Goal: Task Accomplishment & Management: Manage account settings

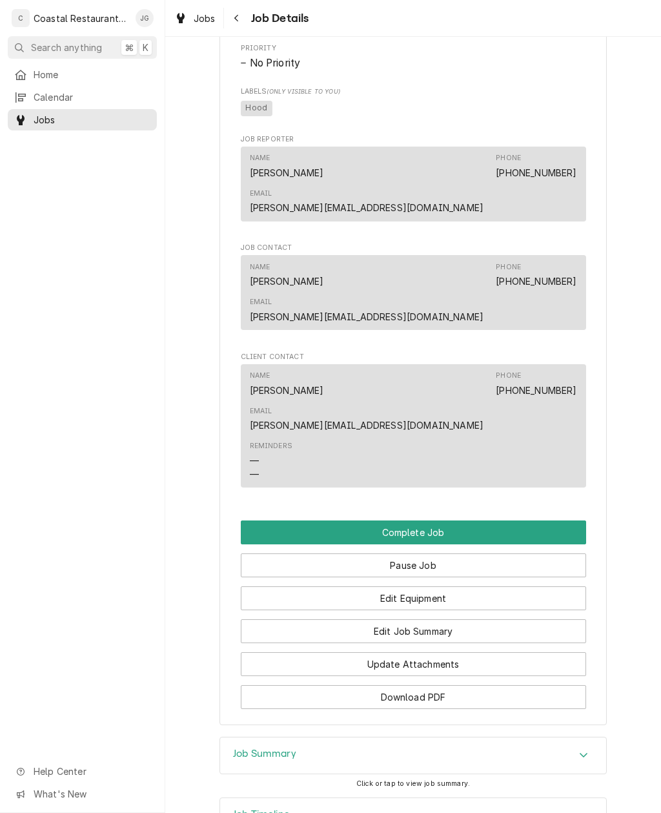
scroll to position [728, 0]
click at [465, 620] on button "Edit Job Summary" at bounding box center [413, 632] width 345 height 24
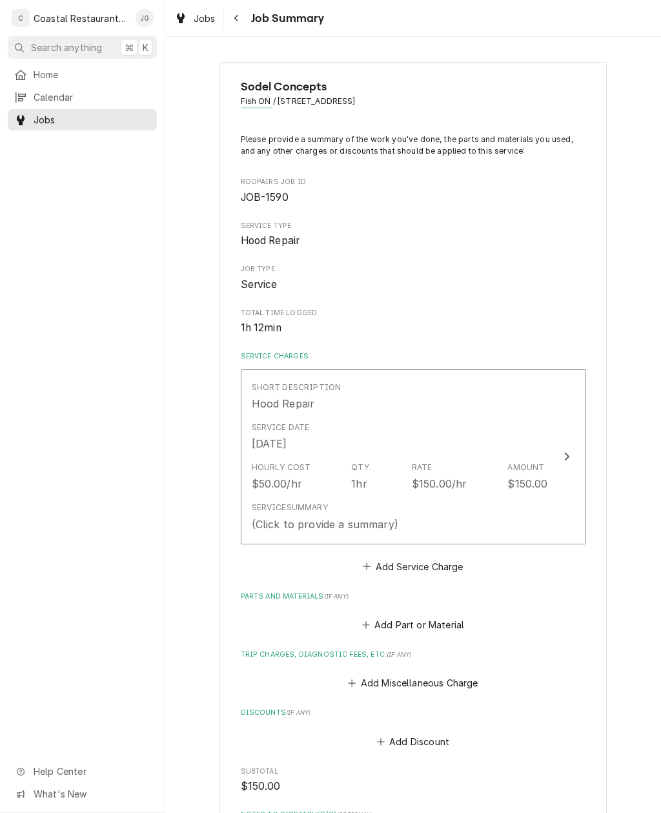
click at [362, 680] on button "Add Miscellaneous Charge" at bounding box center [413, 683] width 134 height 18
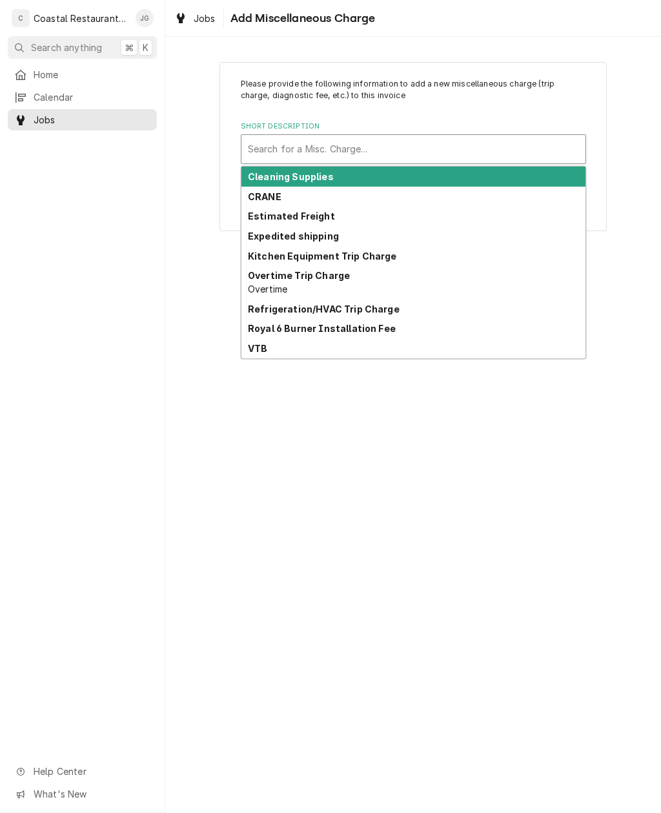
click at [450, 252] on div "Kitchen Equipment Trip Charge" at bounding box center [414, 256] width 344 height 20
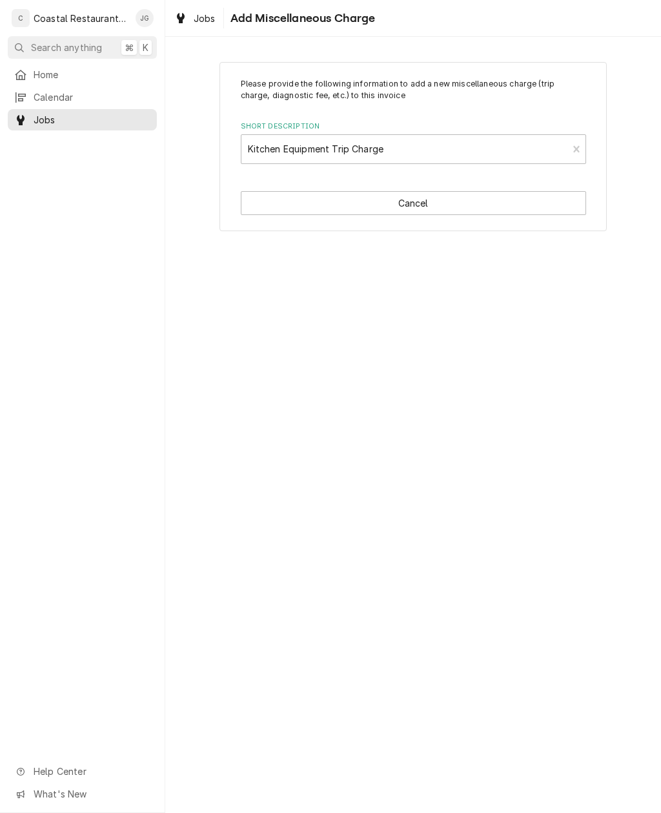
type textarea "x"
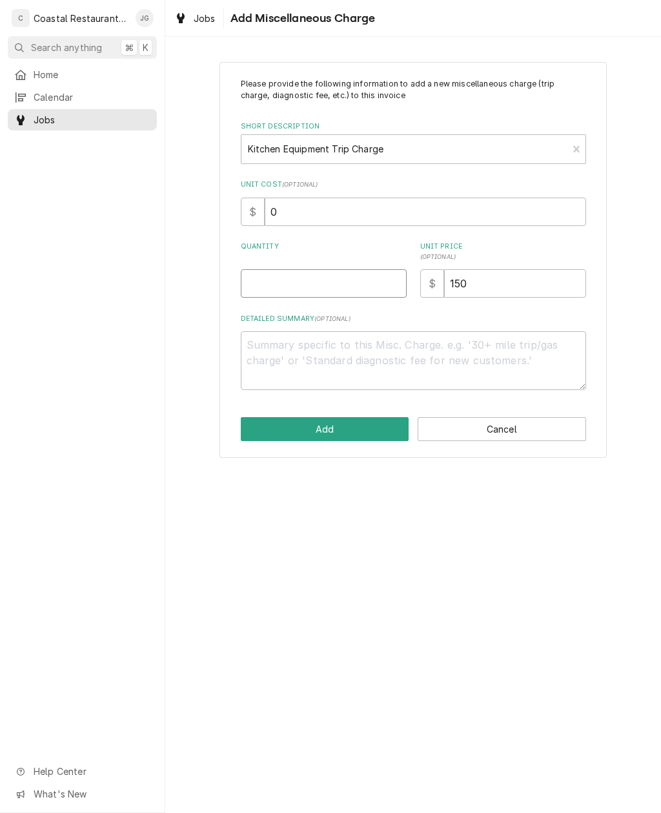
click at [316, 294] on input "Quantity" at bounding box center [324, 283] width 166 height 28
type input "1"
click at [354, 421] on button "Add" at bounding box center [325, 429] width 169 height 24
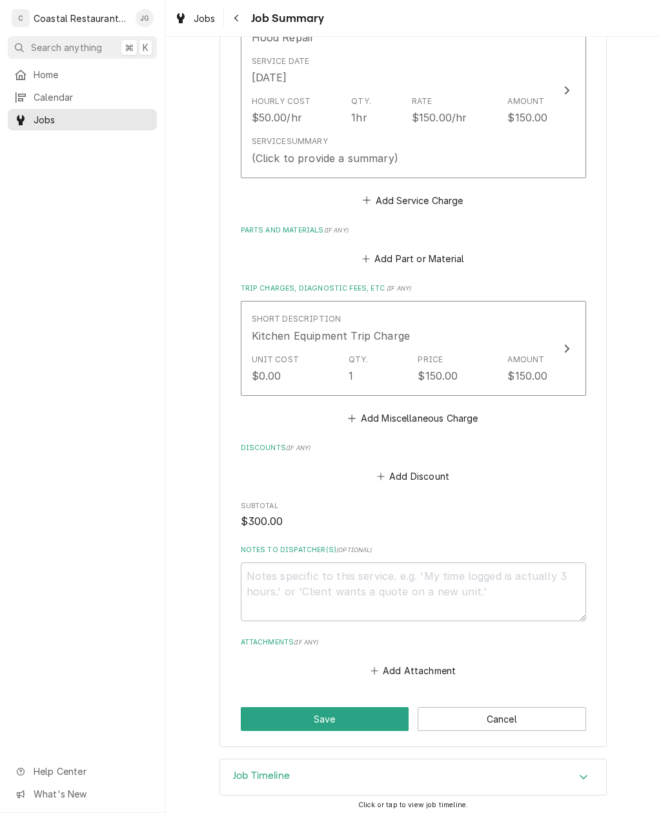
scroll to position [365, 0]
click at [387, 110] on div "Hourly Cost $50.00/hr Qty. 1hr Rate $150.00/hr Amount $150.00" at bounding box center [400, 111] width 296 height 40
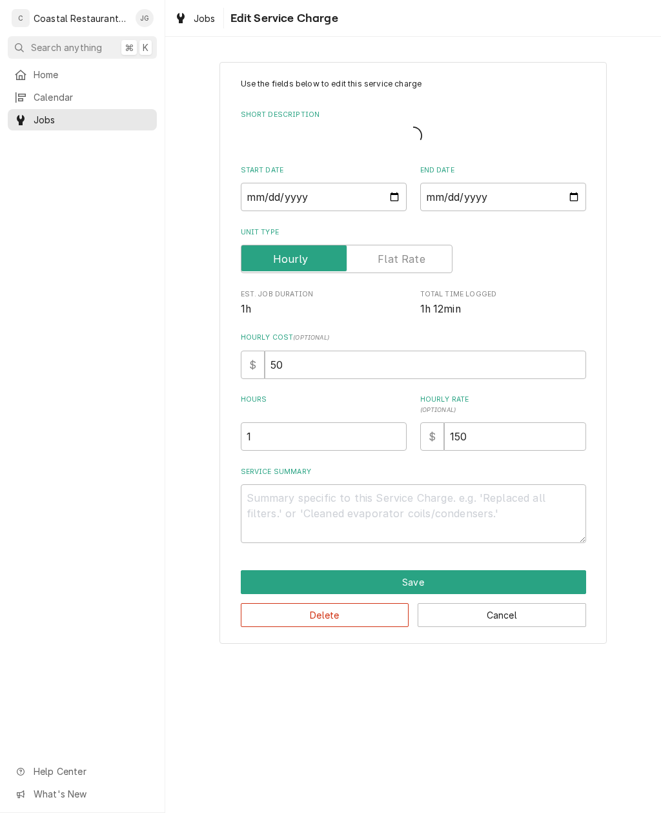
type textarea "x"
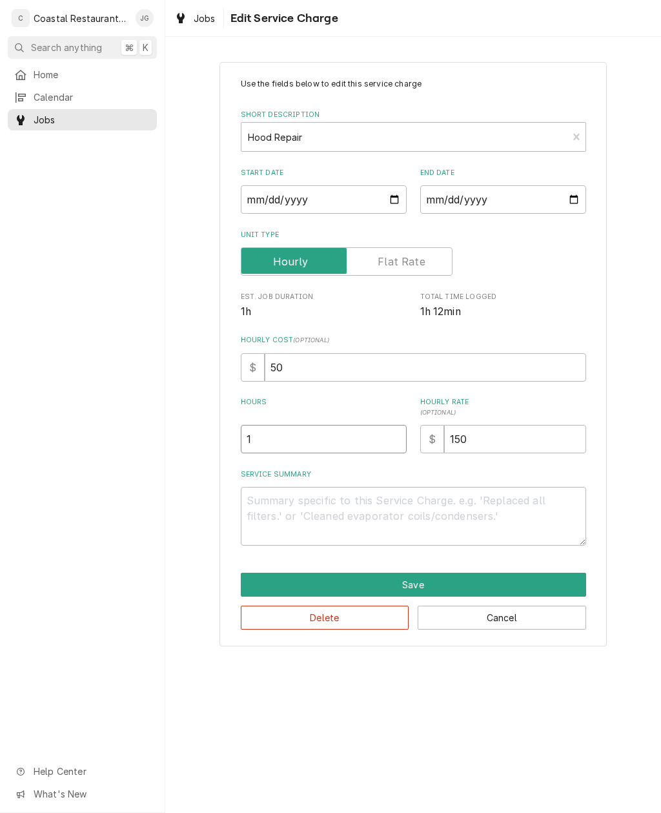
click at [318, 438] on input "1" at bounding box center [324, 439] width 166 height 28
type textarea "x"
type input "2"
type textarea "x"
type input "2"
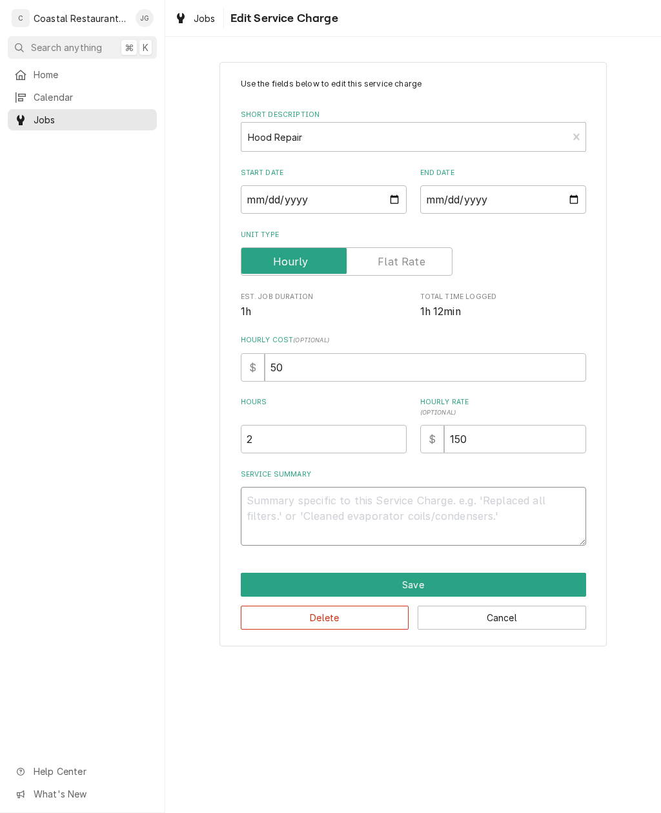
click at [312, 511] on textarea "Service Summary" at bounding box center [413, 516] width 345 height 59
type textarea "x"
type textarea "A"
type textarea "x"
type textarea "Arrived"
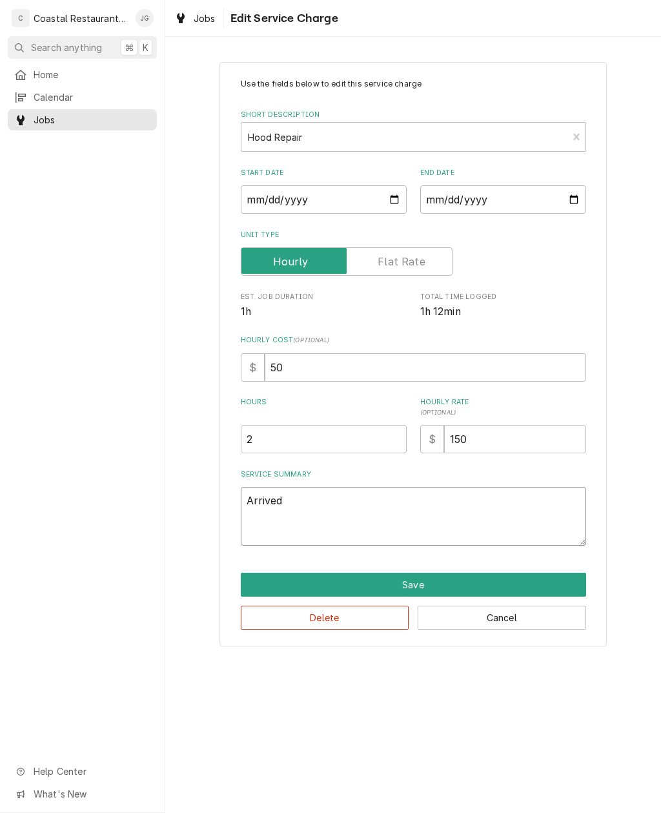
type textarea "x"
type textarea "Arrived o"
type textarea "x"
type textarea "Arrived on"
type textarea "x"
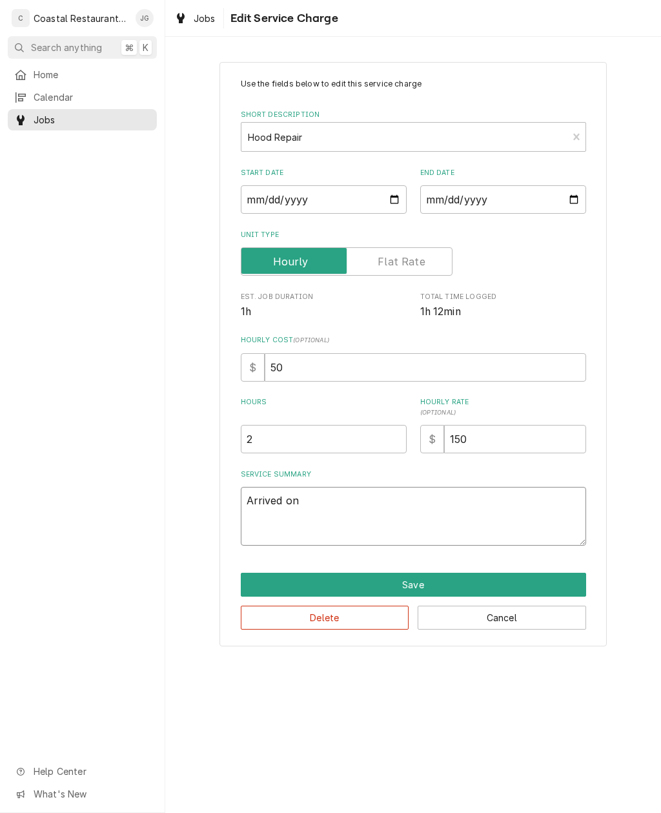
type textarea "Arrived onsite"
type textarea "x"
type textarea "Arrived onsite f"
type textarea "x"
type textarea "Arrived onsite fou"
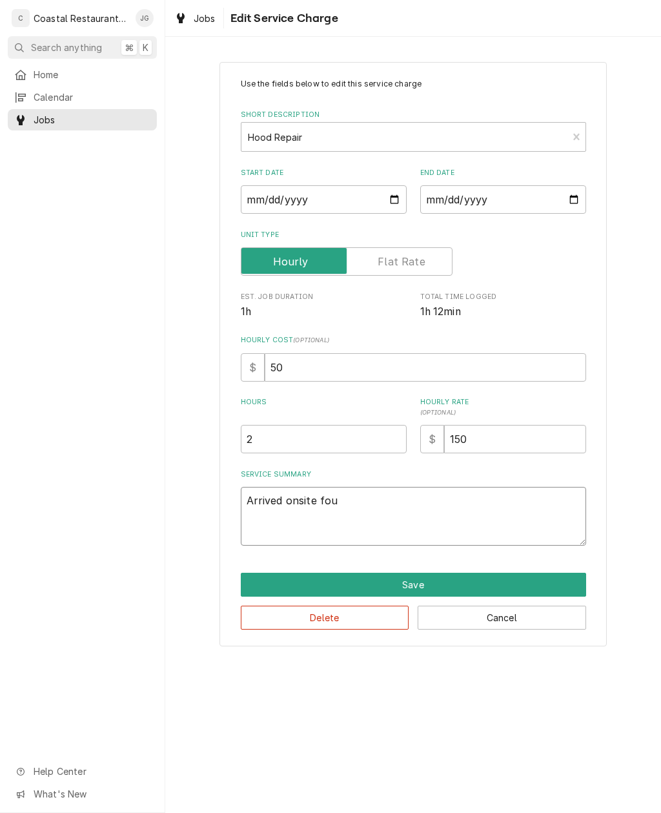
type textarea "x"
type textarea "Arrived onsite foun"
type textarea "x"
type textarea "Arrived onsite found"
type textarea "x"
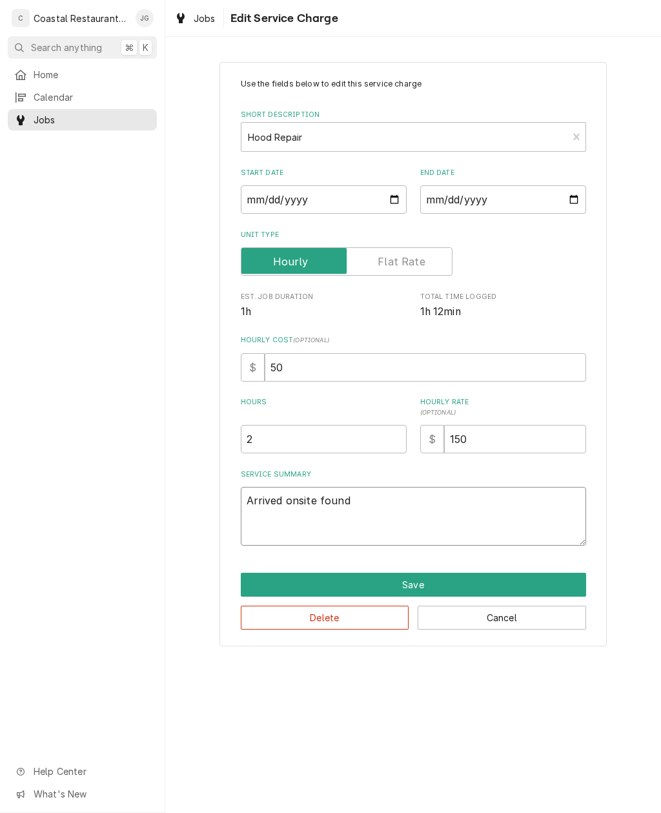
type textarea "Arrived onsite found"
type textarea "x"
type textarea "Arrived onsite found m"
type textarea "x"
type textarea "Arrived onsite found mai"
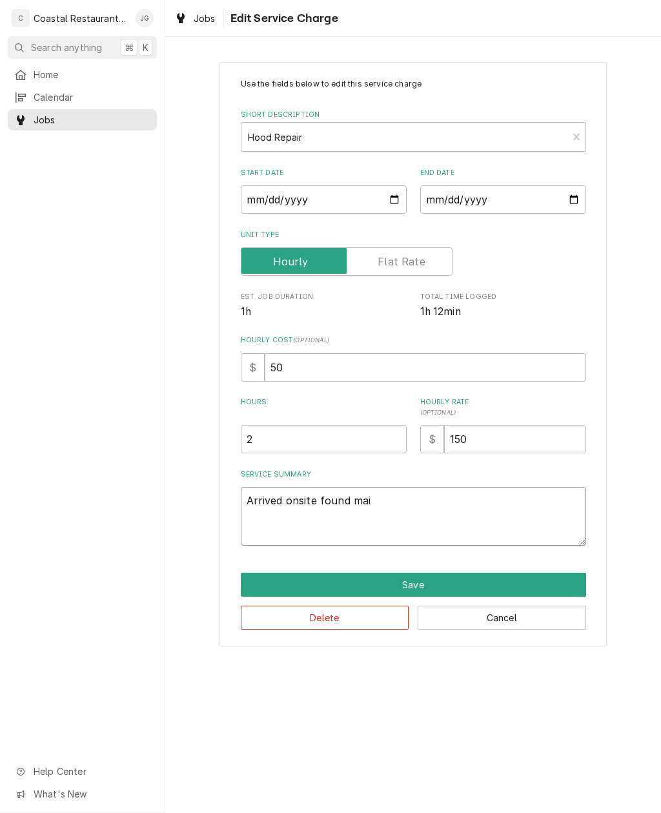
type textarea "x"
type textarea "Arrived onsite found main"
type textarea "x"
type textarea "Arrived onsite found main"
type textarea "x"
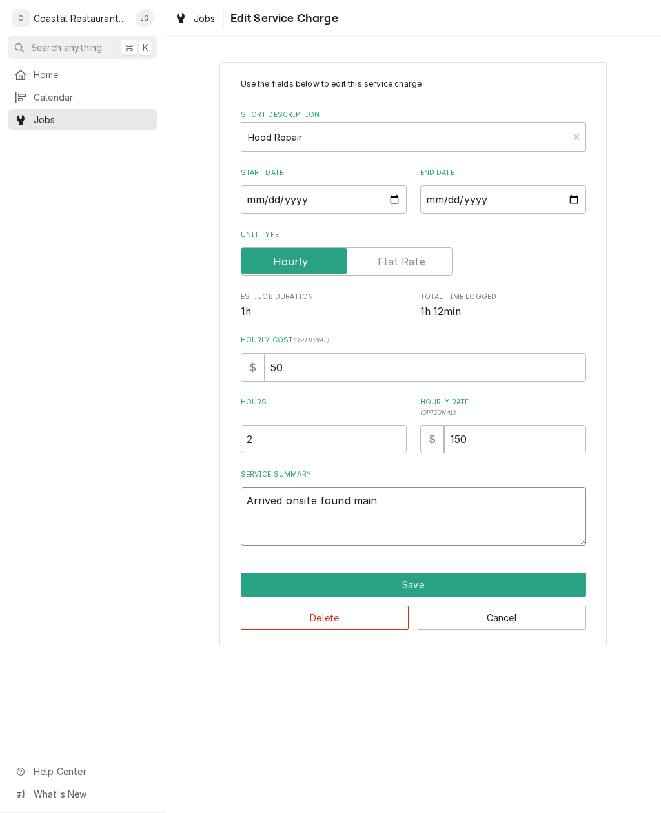
type textarea "Arrived onsite found main a"
type textarea "x"
type textarea "Arrived onsite found main an"
type textarea "x"
type textarea "Arrived onsite found main and"
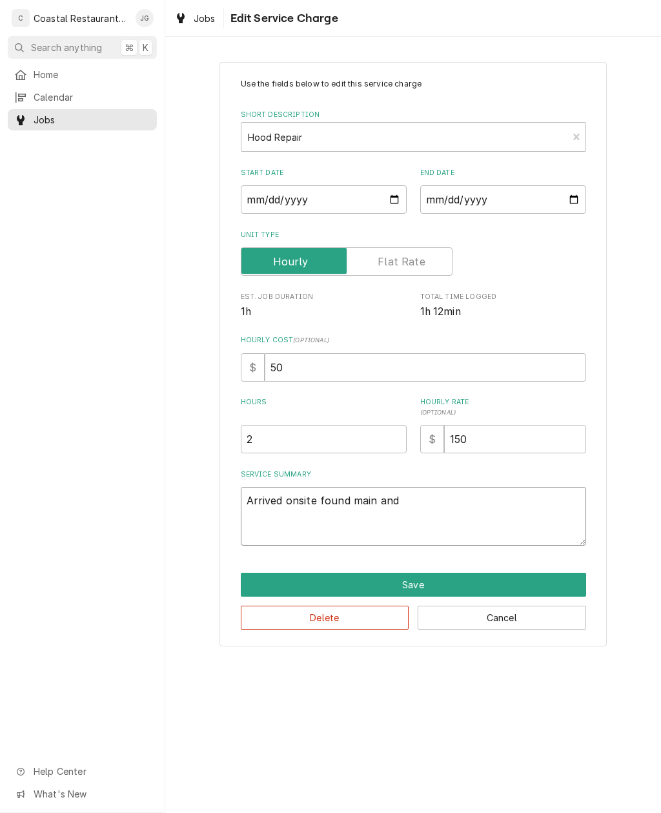
type textarea "x"
type textarea "Arrived onsite found main and"
type textarea "x"
type textarea "Arrived onsite found main and pr"
type textarea "x"
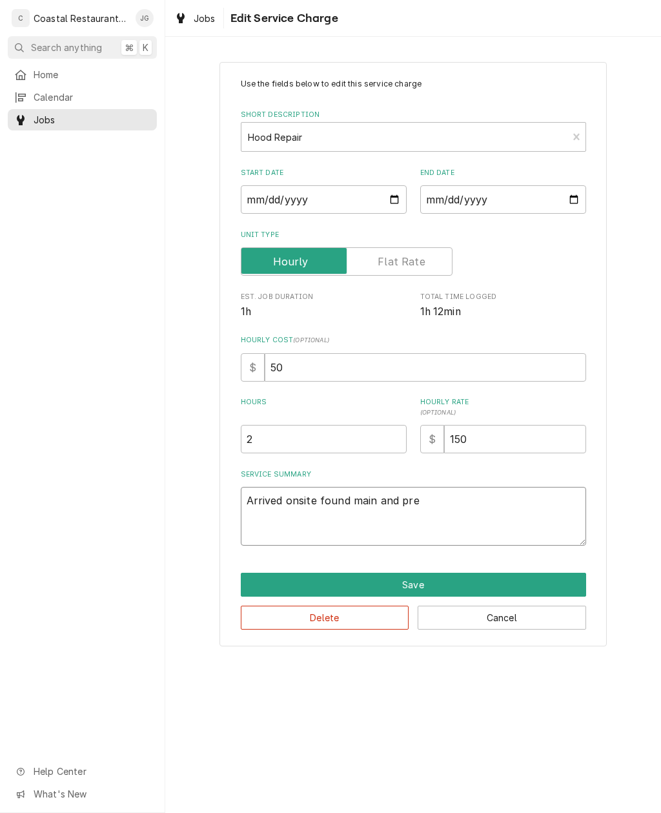
type textarea "Arrived onsite found main and prep"
type textarea "x"
type textarea "Arrived onsite found main and prep"
type textarea "x"
type textarea "Arrived onsite found main and prep l"
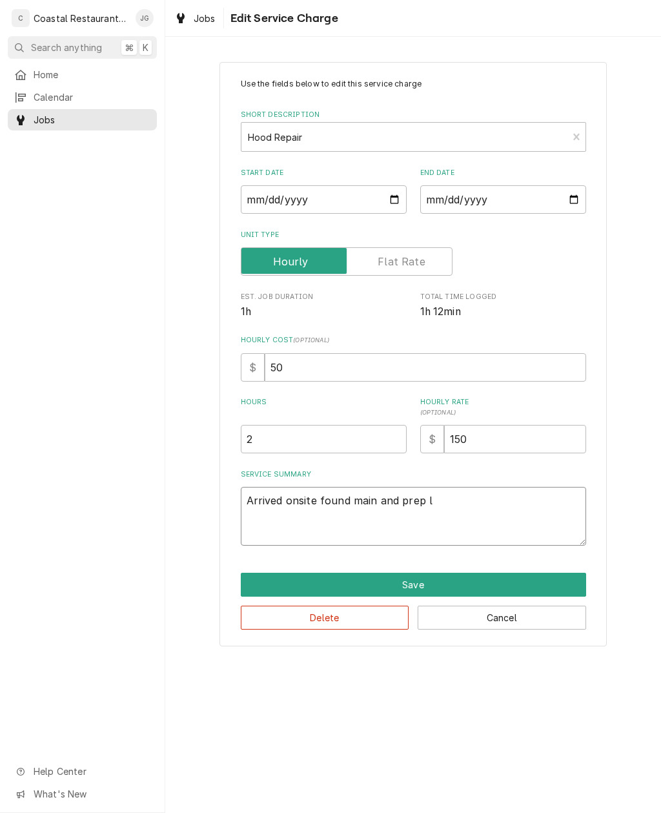
type textarea "x"
type textarea "Arrived onsite found main and prep li"
type textarea "x"
type textarea "Arrived onsite found main and prep lin"
type textarea "x"
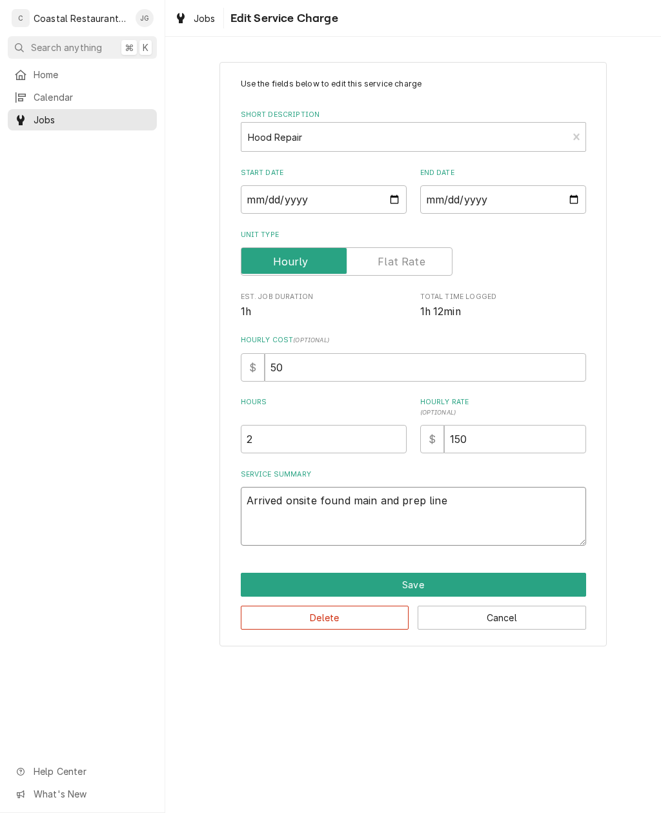
type textarea "Arrived onsite found main and prep line"
type textarea "x"
type textarea "Arrived onsite found main and prep lin"
type textarea "x"
type textarea "Arrived onsite found main and prep li"
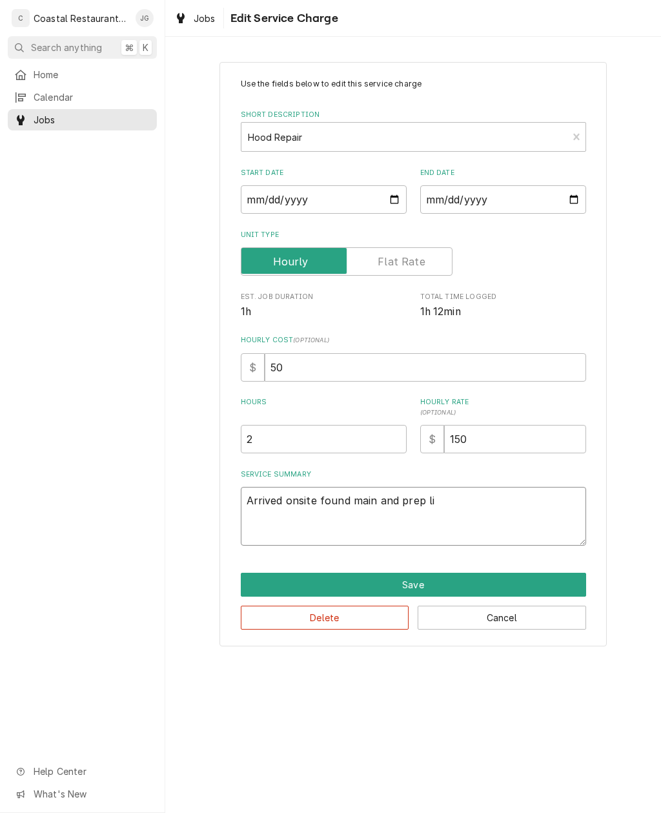
type textarea "x"
type textarea "Arrived onsite found main and prep l"
type textarea "x"
type textarea "Arrived onsite found main and prep"
type textarea "x"
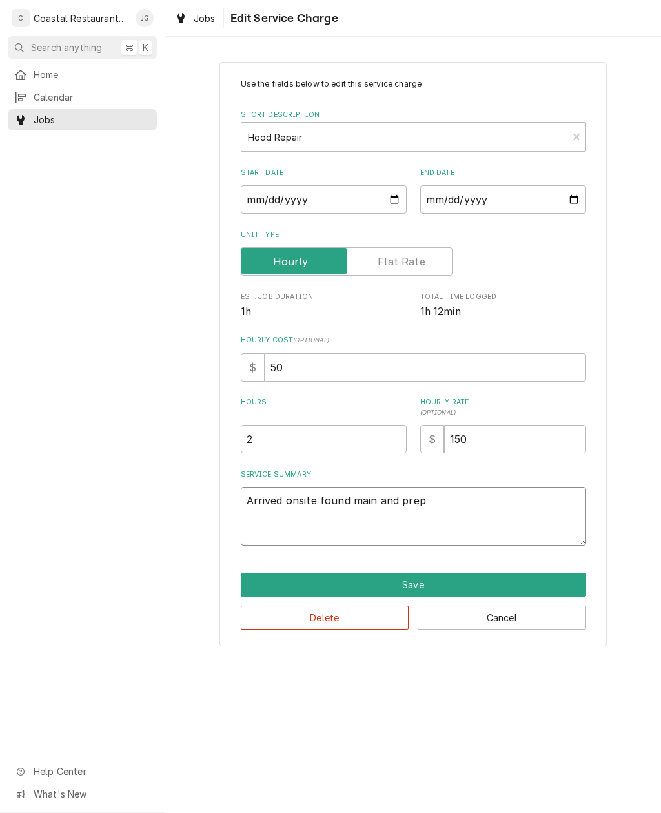
type textarea "Arrived onsite found main and pre"
type textarea "x"
type textarea "Arrived onsite found main and pr"
type textarea "x"
type textarea "Arrived onsite found main and p"
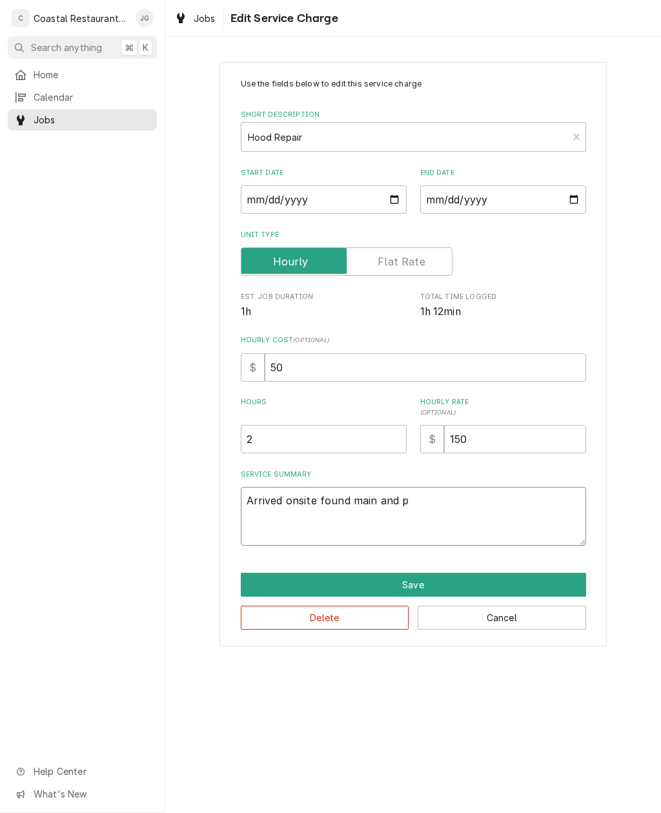
type textarea "x"
type textarea "Arrived onsite found main and"
type textarea "x"
type textarea "Arrived onsite found main an"
type textarea "x"
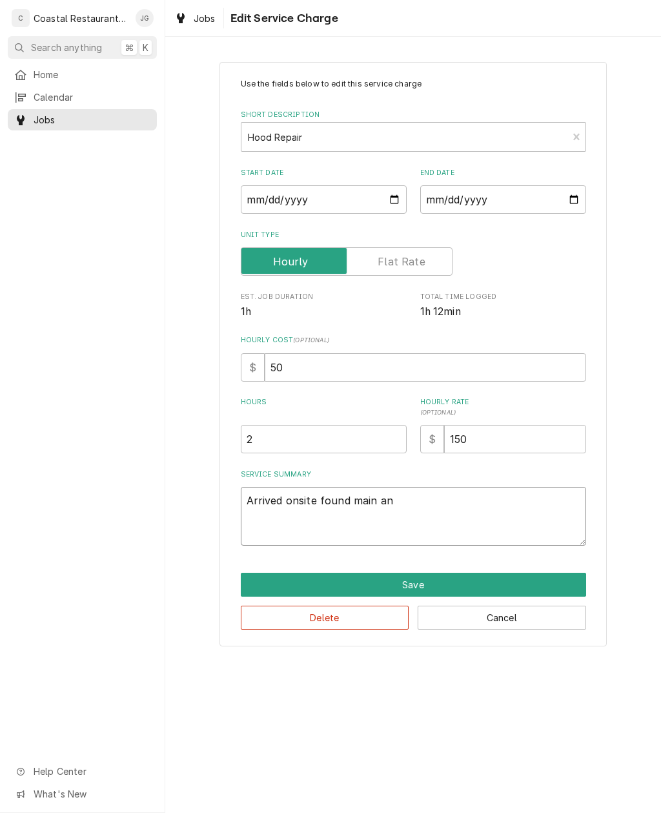
type textarea "Arrived onsite found main a"
type textarea "x"
type textarea "Arrived onsite found main"
type textarea "x"
type textarea "Arrived onsite found main"
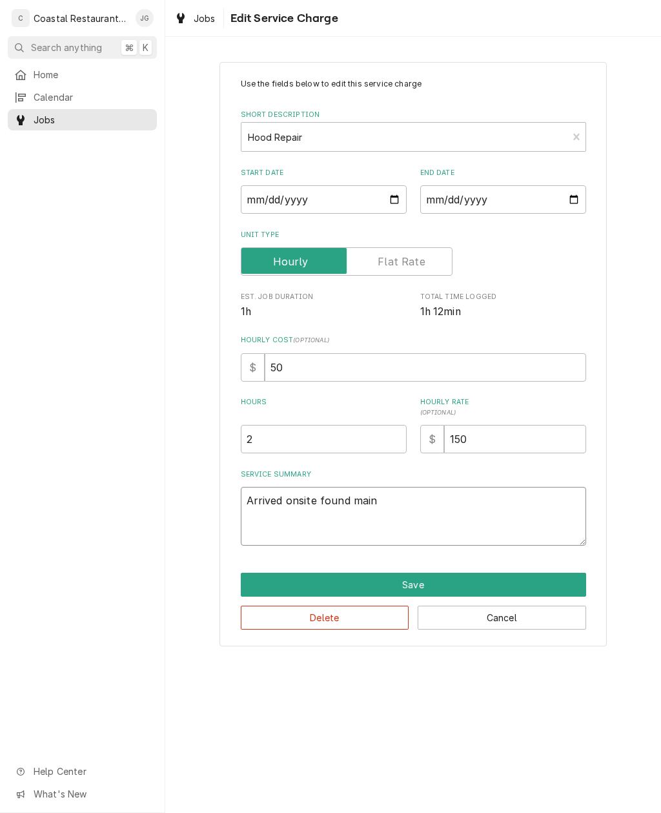
type textarea "x"
type textarea "Arrived onsite found ma"
type textarea "x"
type textarea "Arrived onsite found m"
type textarea "x"
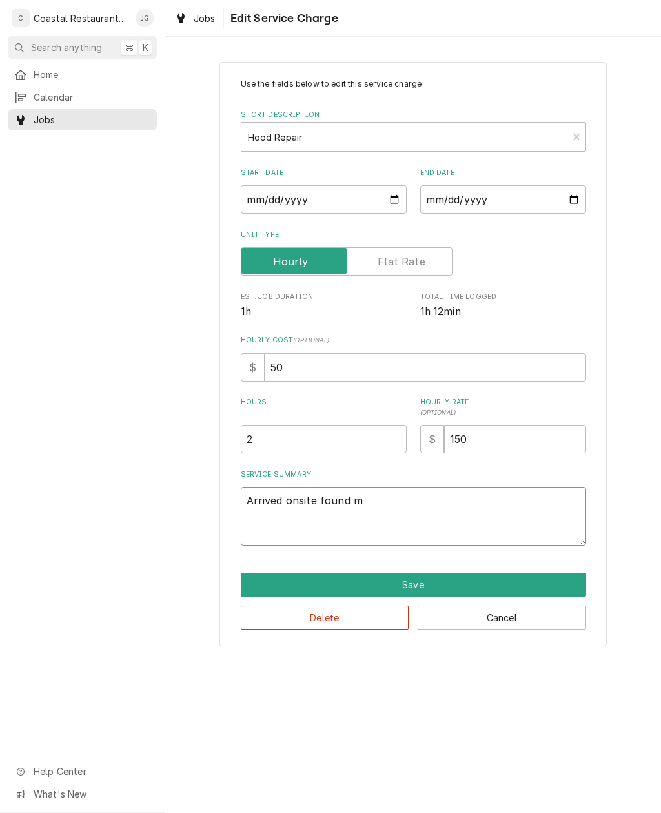
type textarea "Arrived onsite found"
type textarea "x"
type textarea "Arrived onsite found m"
type textarea "x"
type textarea "Arrived onsite found mak"
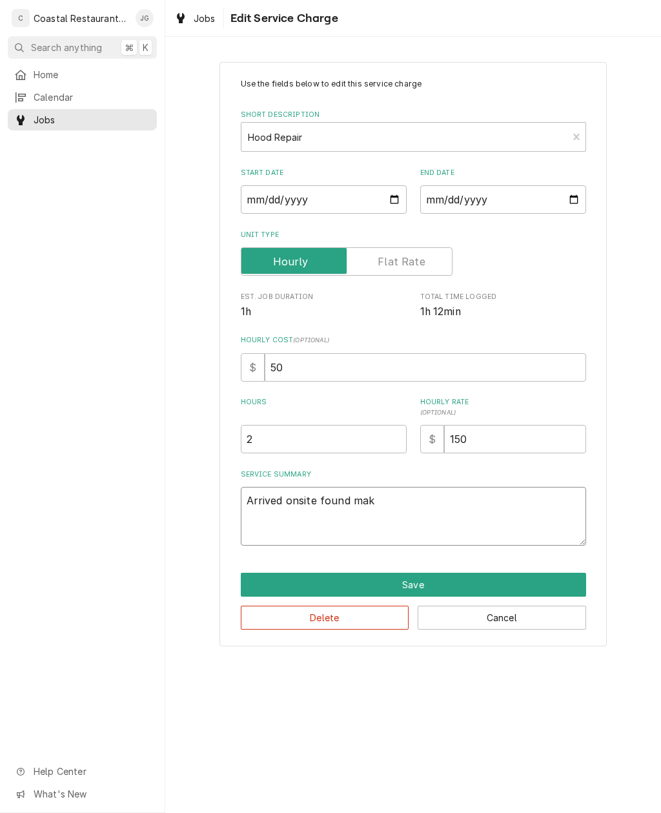
type textarea "x"
type textarea "Arrived onsite found make"
type textarea "x"
type textarea "Arrived onsite found make"
type textarea "x"
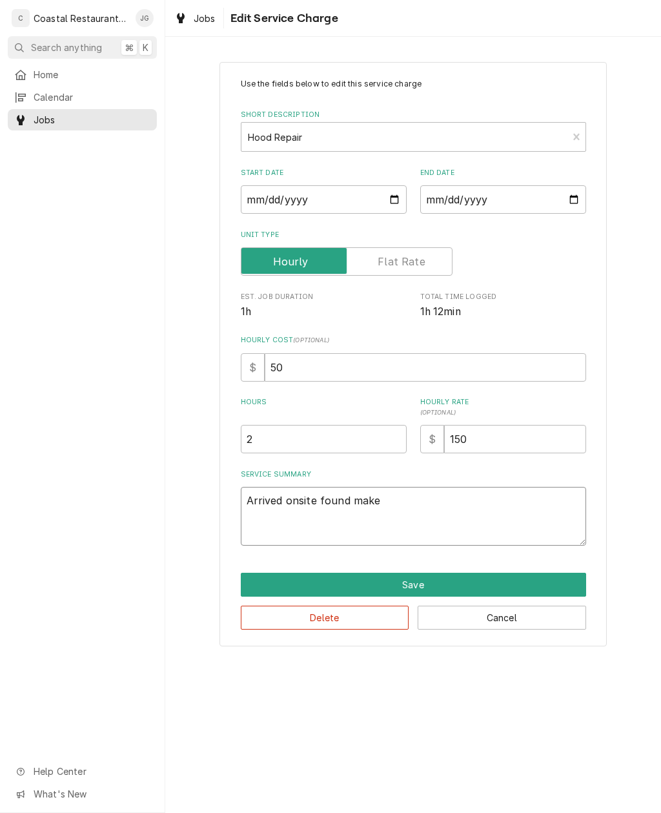
type textarea "Arrived onsite found make u"
type textarea "x"
type textarea "Arrived onsite found make up"
type textarea "x"
type textarea "Arrived onsite found make up"
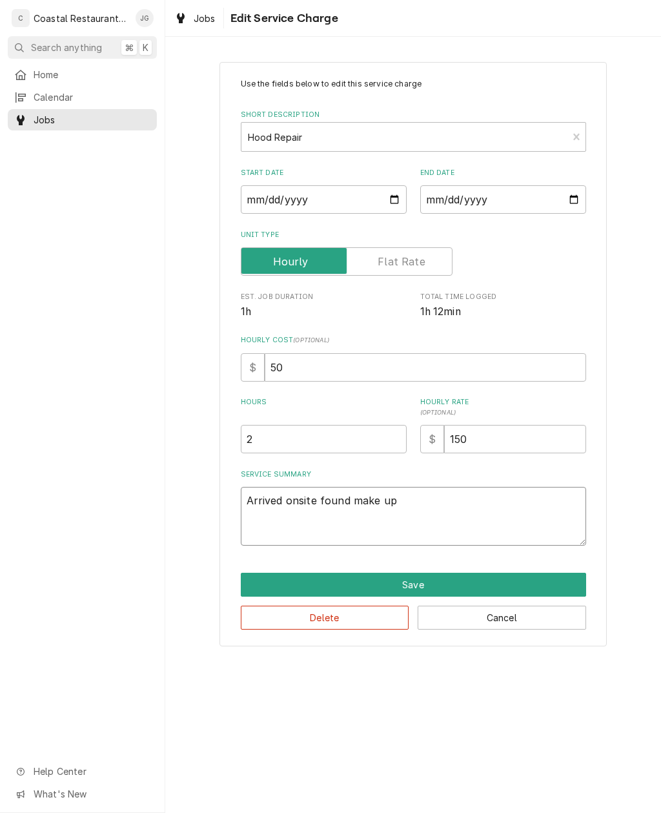
type textarea "x"
type textarea "Arrived onsite found make up a"
type textarea "x"
type textarea "Arrived onsite found make up ai"
type textarea "x"
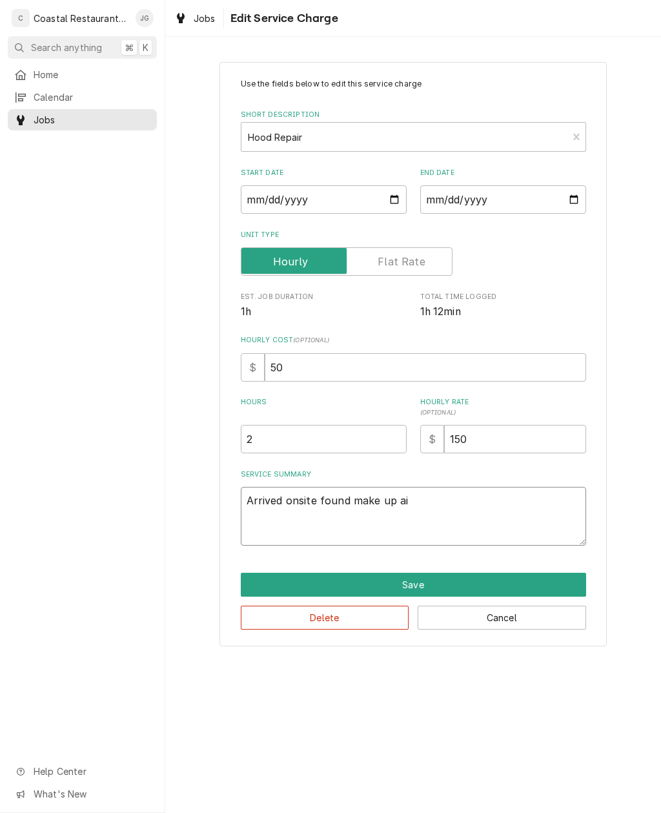
type textarea "Arrived onsite found make up air"
type textarea "x"
type textarea "Arrived onsite found make up air f"
type textarea "x"
type textarea "Arrived onsite found make up air fo"
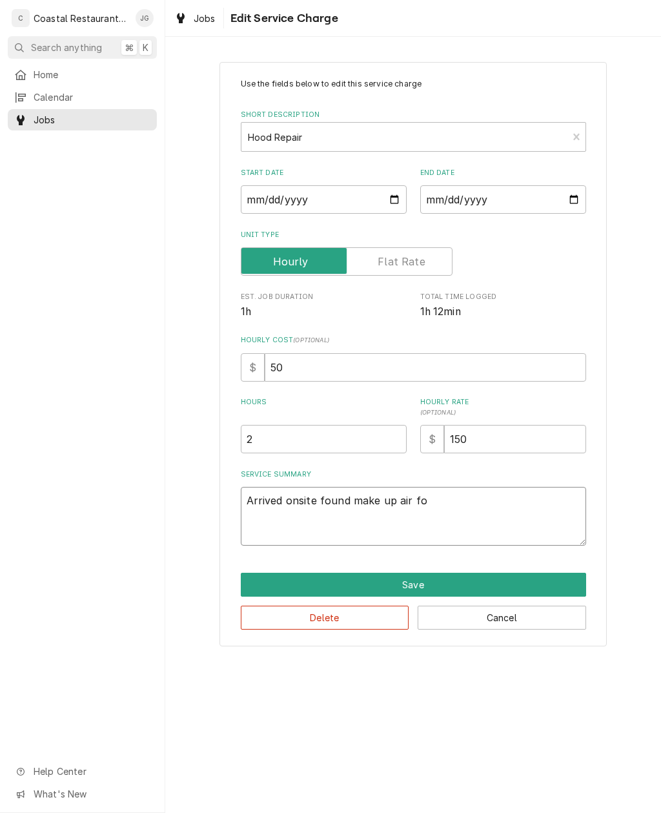
type textarea "x"
type textarea "Arrived onsite found make up air for"
type textarea "x"
type textarea "Arrived onsite found make up air for"
type textarea "x"
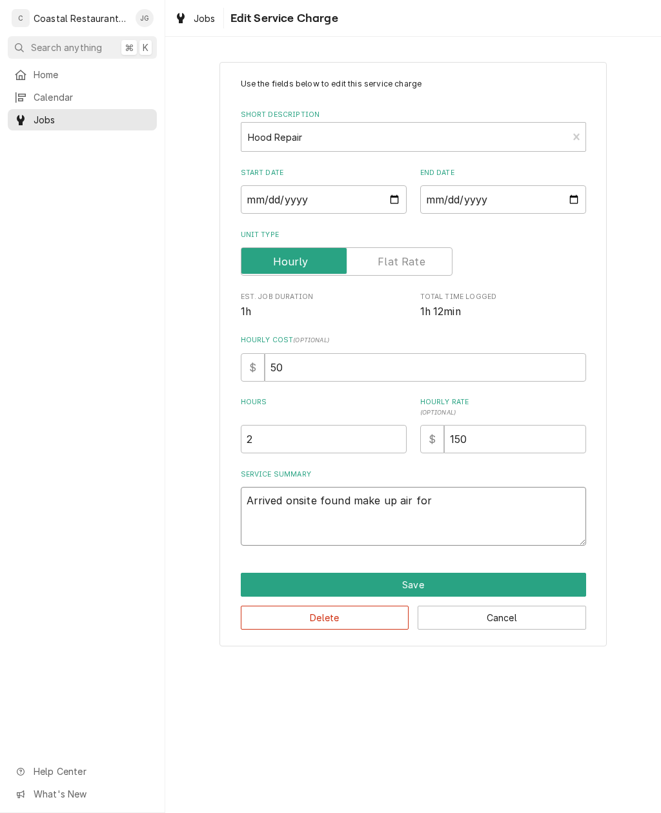
type textarea "Arrived onsite found make up air for m"
type textarea "x"
type textarea "Arrived onsite found make up air for ma"
type textarea "x"
type textarea "Arrived onsite found make up air for mai"
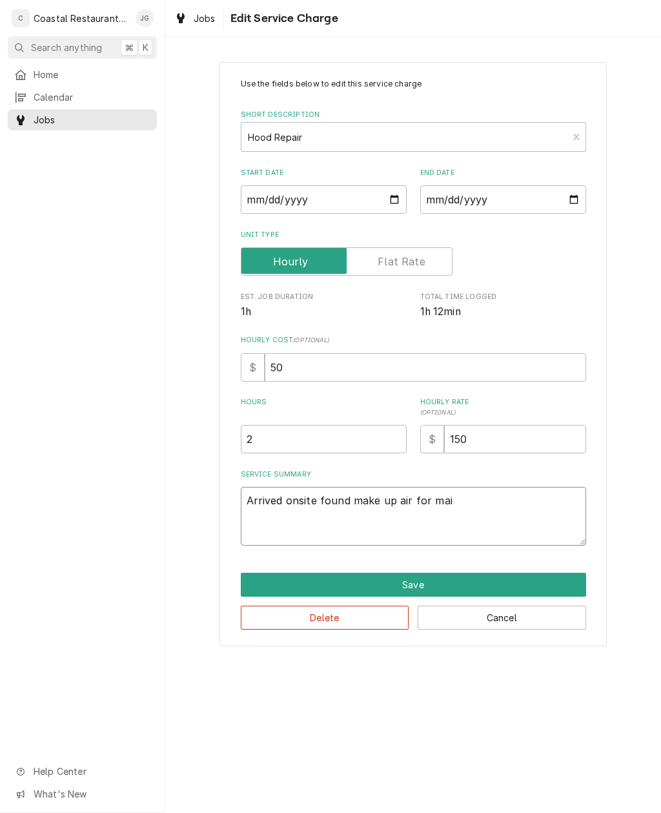
type textarea "x"
type textarea "Arrived onsite found make up air for main"
type textarea "x"
type textarea "Arrived onsite found make up air for main l"
type textarea "x"
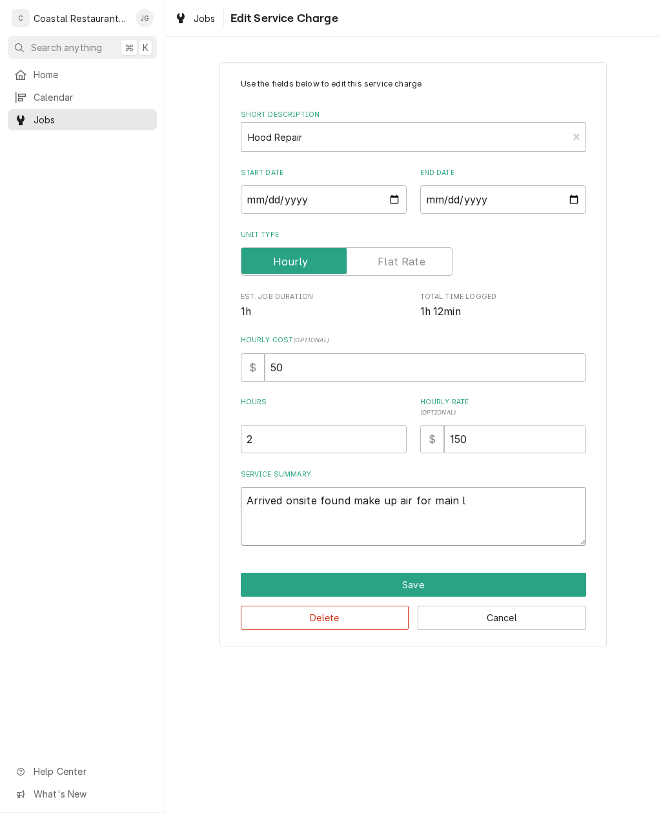
type textarea "Arrived onsite found make up air for main li"
type textarea "x"
type textarea "Arrived onsite found make up air for main lin"
type textarea "x"
type textarea "Arrived onsite found make up air for main line"
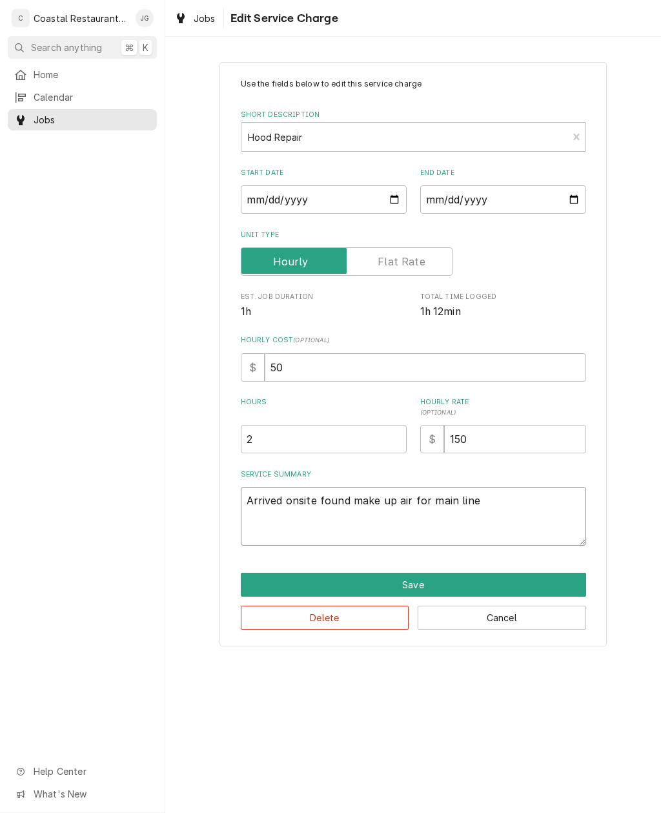
type textarea "x"
type textarea "Arrived onsite found make up air for main line"
type textarea "x"
type textarea "Arrived onsite found make up air for main line n"
type textarea "x"
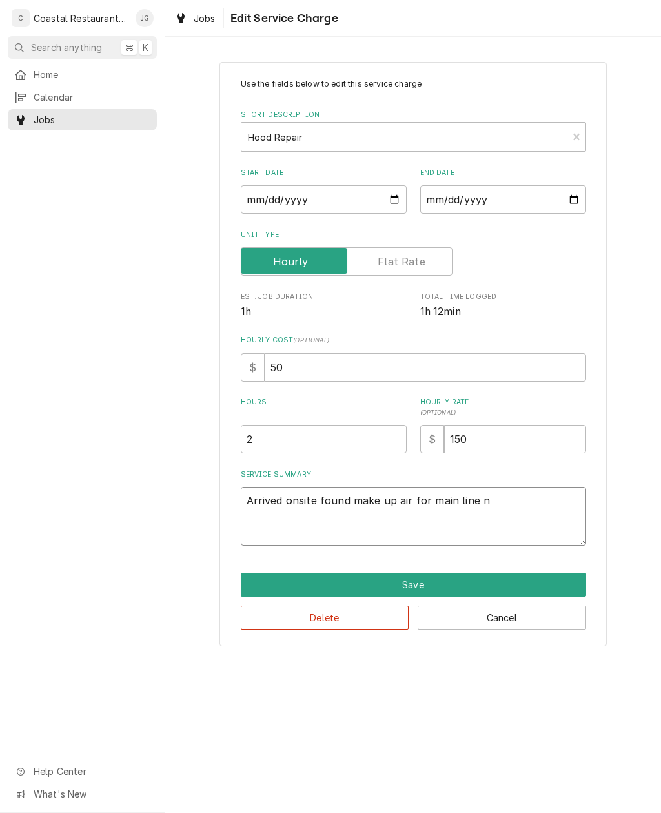
type textarea "Arrived onsite found make up air for main line ne"
type textarea "x"
type textarea "Arrived onsite found make up air for main line nee"
type textarea "x"
type textarea "Arrived onsite found make up air for main line needi"
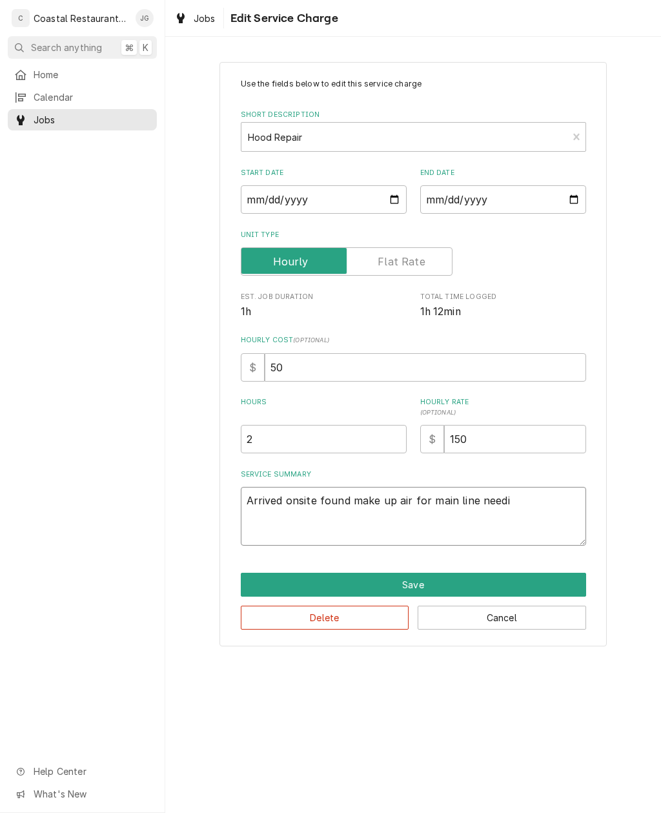
type textarea "x"
type textarea "Arrived onsite found make up air for main line needin"
type textarea "x"
type textarea "Arrived onsite found make up air for main line needing"
type textarea "x"
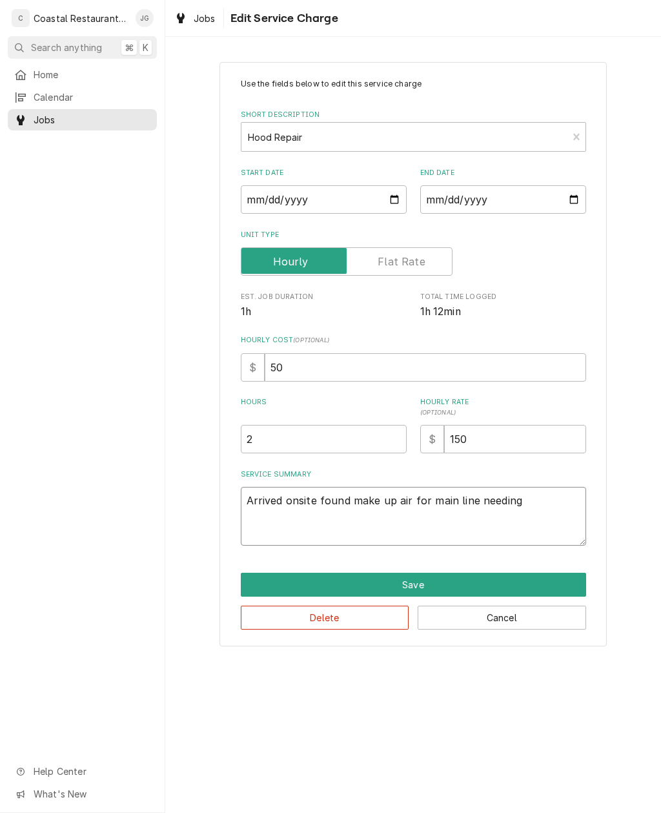
type textarea "Arrived onsite found make up air for main line needing"
type textarea "x"
type textarea "Arrived onsite found make up air for main line needing b"
type textarea "x"
type textarea "Arrived onsite found make up air for main line needing be"
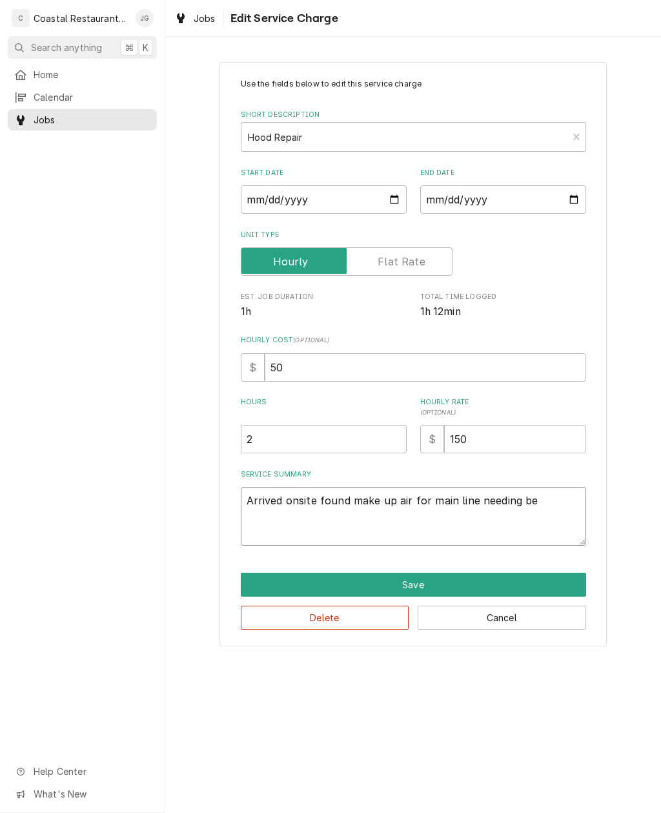
type textarea "x"
type textarea "Arrived onsite found make up air for main line needing bel"
type textarea "x"
type textarea "Arrived onsite found make up air for main line needing belt"
type textarea "x"
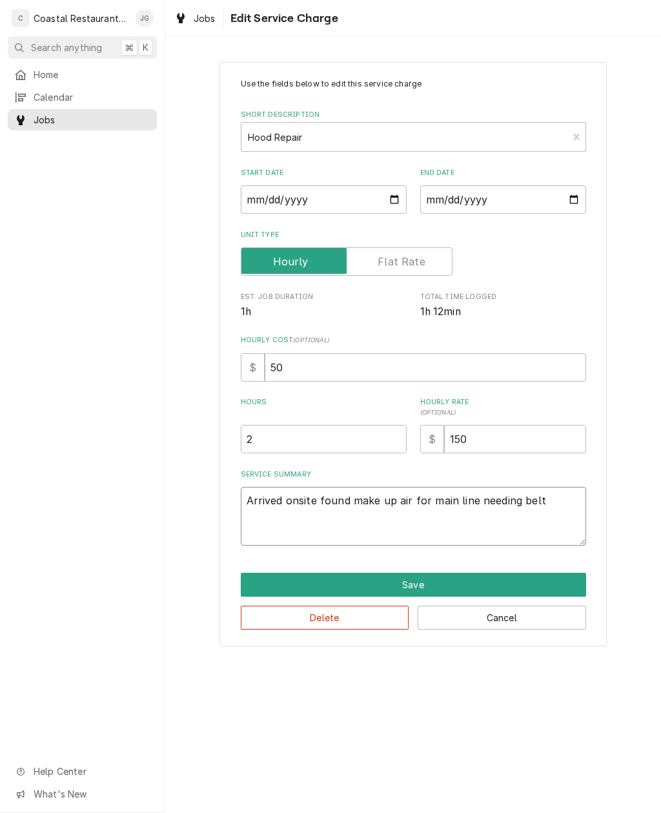
type textarea "Arrived onsite found make up air for main line needing belt."
type textarea "x"
type textarea "Arrived onsite found make up air for main line needing belt."
type textarea "x"
type textarea "Arrived onsite found make up air for main line needing belt. In"
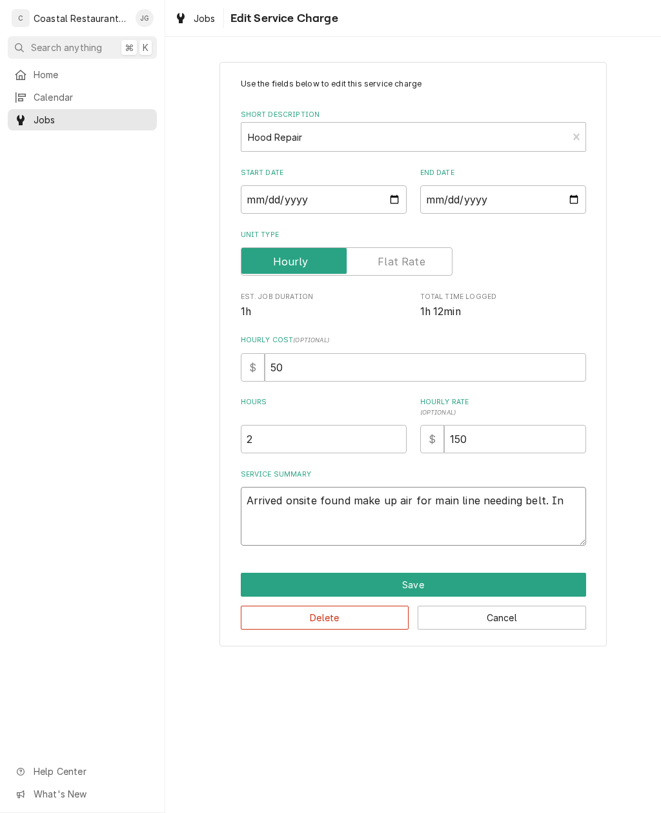
type textarea "x"
type textarea "Arrived onsite found make up air for main line needing belt. Ins"
type textarea "x"
type textarea "Arrived onsite found make up air for main line needing belt. Inst"
type textarea "x"
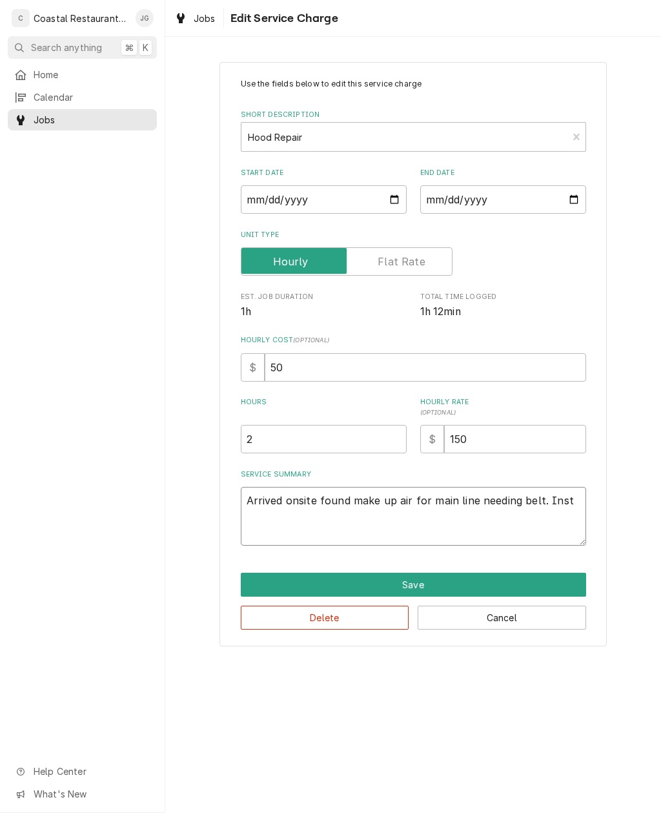
type textarea "Arrived onsite found make up air for main line needing belt. Insta"
type textarea "x"
type textarea "Arrived onsite found make up air for main line needing belt. Installed"
type textarea "x"
type textarea "Arrived onsite found make up air for main line needing belt. Installed n"
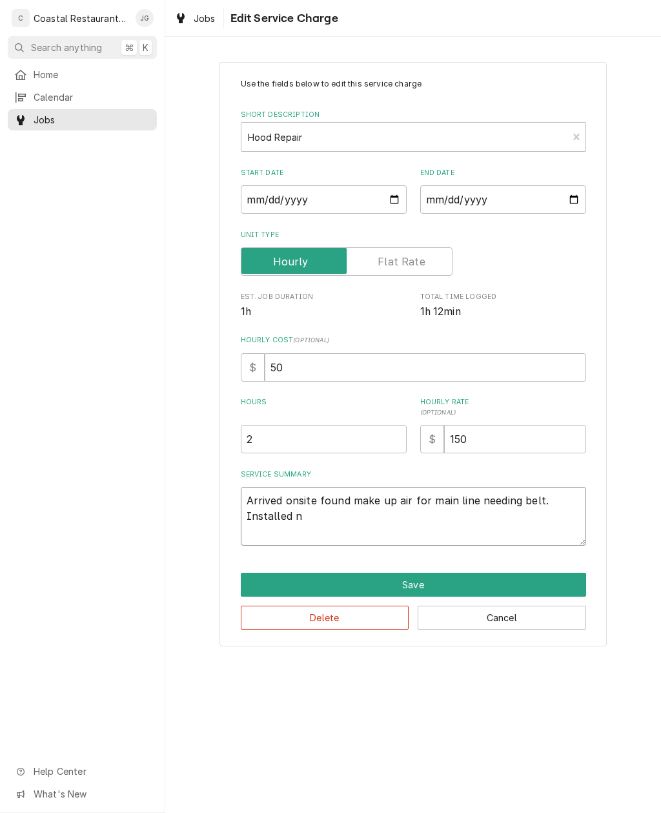
type textarea "x"
type textarea "Arrived onsite found make up air for main line needing belt. Installed ne"
type textarea "x"
type textarea "Arrived onsite found make up air for main line needing belt. Installed new"
type textarea "x"
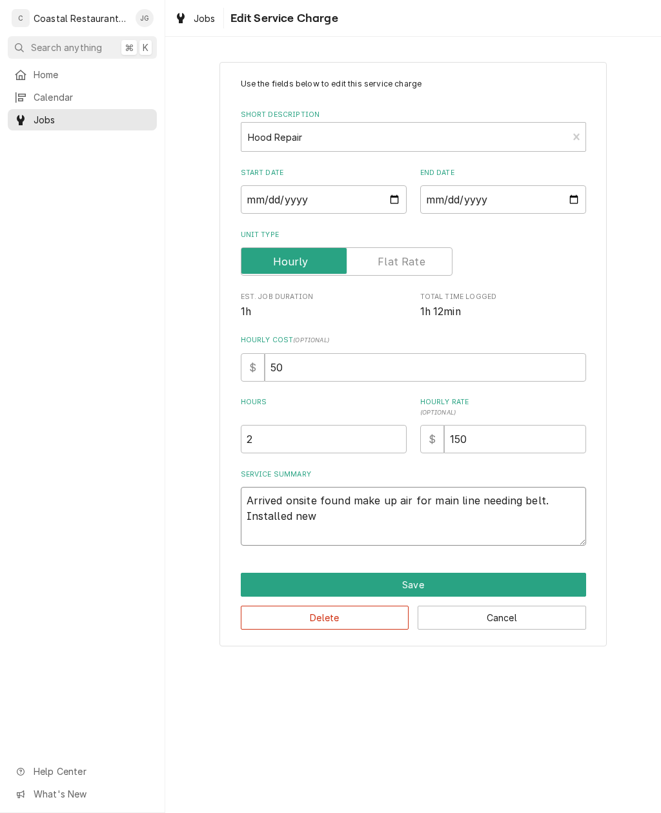
type textarea "Arrived onsite found make up air for main line needing belt. Installed new"
type textarea "x"
type textarea "Arrived onsite found make up air for main line needing belt. Installed new be"
type textarea "x"
type textarea "Arrived onsite found make up air for main line needing belt. Installed new bel"
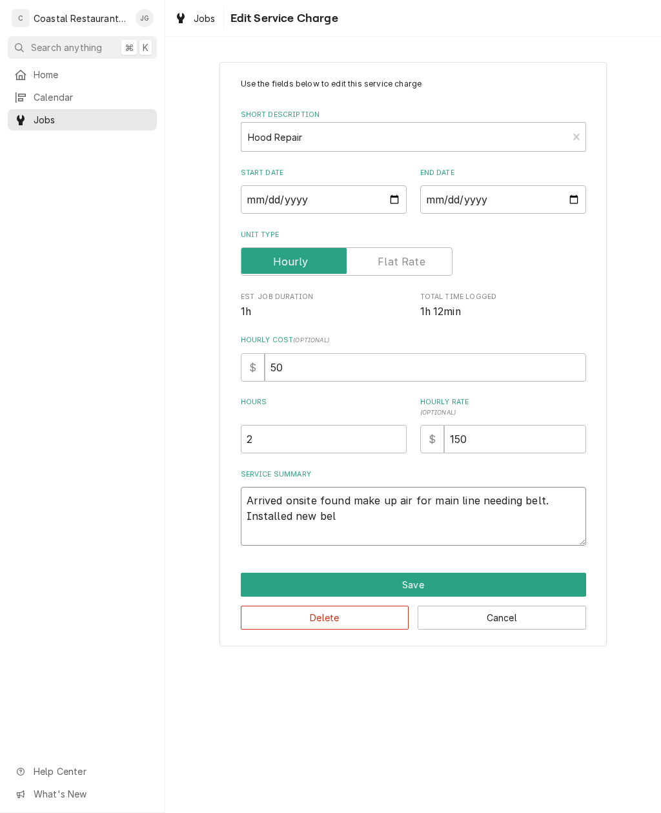
type textarea "x"
type textarea "Arrived onsite found make up air for main line needing belt. Installed new belt"
type textarea "x"
type textarea "Arrived onsite found make up air for main line needing belt. Installed new belt"
type textarea "x"
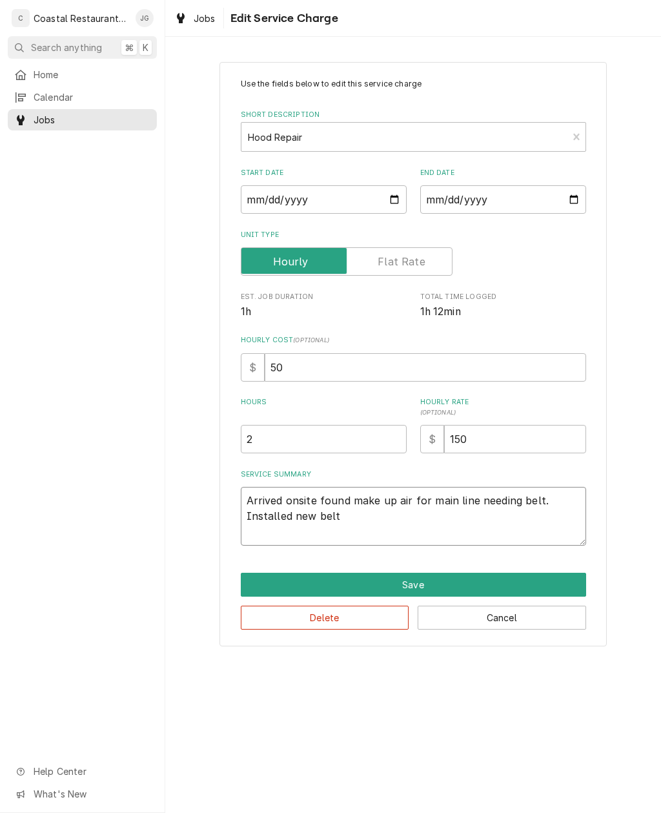
type textarea "Arrived onsite found make up air for main line needing belt. Installed new belt…"
type textarea "x"
type textarea "Arrived onsite found make up air for main line needing belt. Installed new belt…"
type textarea "x"
type textarea "Arrived onsite found make up air for main line needing belt. Installed new belt…"
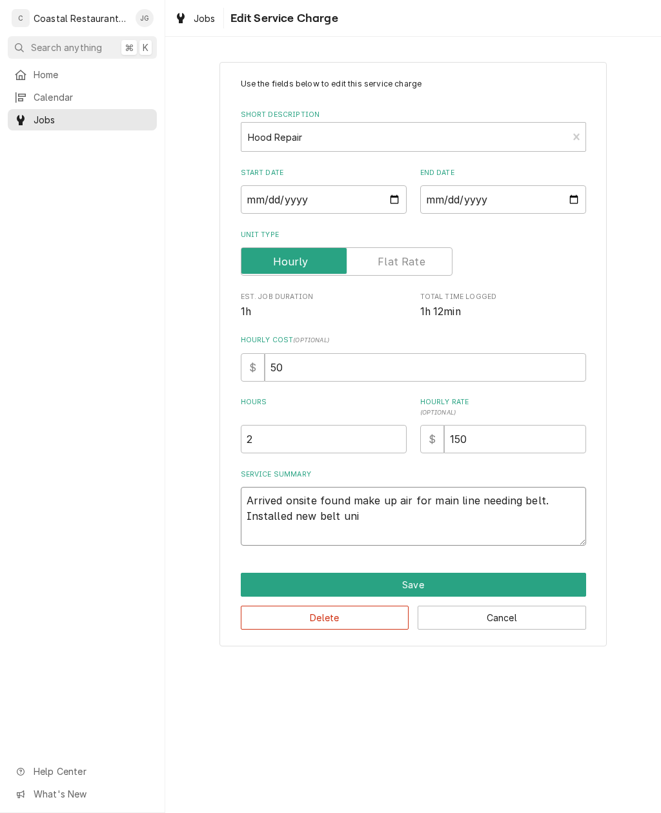
type textarea "x"
type textarea "Arrived onsite found make up air for main line needing belt. Installed new belt…"
type textarea "x"
type textarea "Arrived onsite found make up air for main line needing belt. Installed new belt…"
type textarea "x"
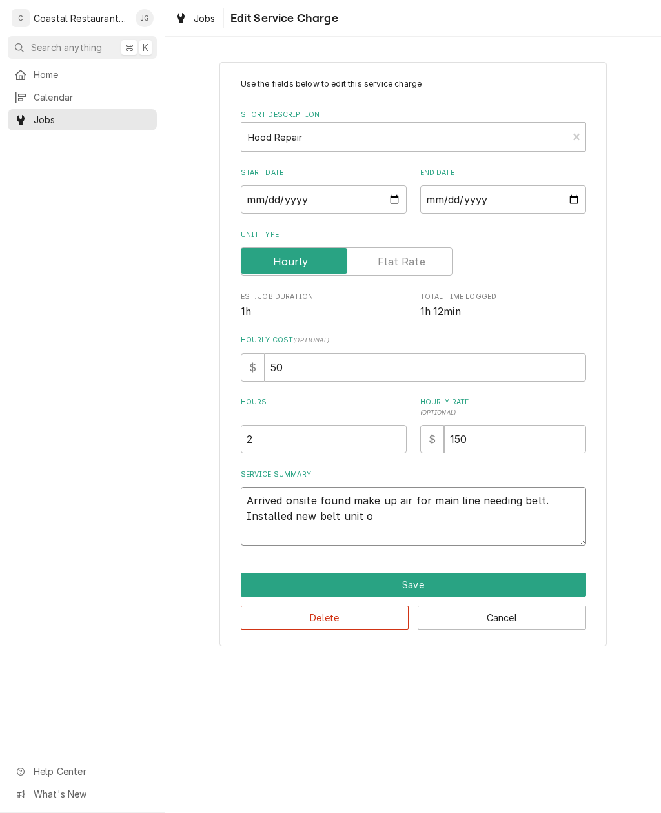
type textarea "Arrived onsite found make up air for main line needing belt. Installed new belt…"
type textarea "x"
type textarea "Arrived onsite found make up air for main line needing belt. Installed new belt…"
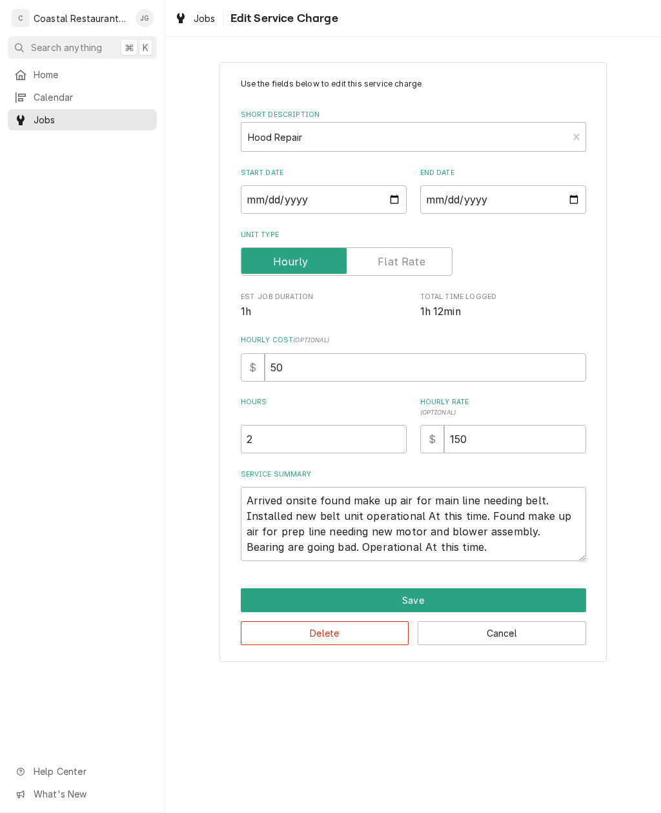
click at [633, 468] on div "Use the fields below to edit this service charge Short Description Hood Repair …" at bounding box center [413, 361] width 496 height 622
click at [428, 597] on button "Save" at bounding box center [413, 600] width 345 height 24
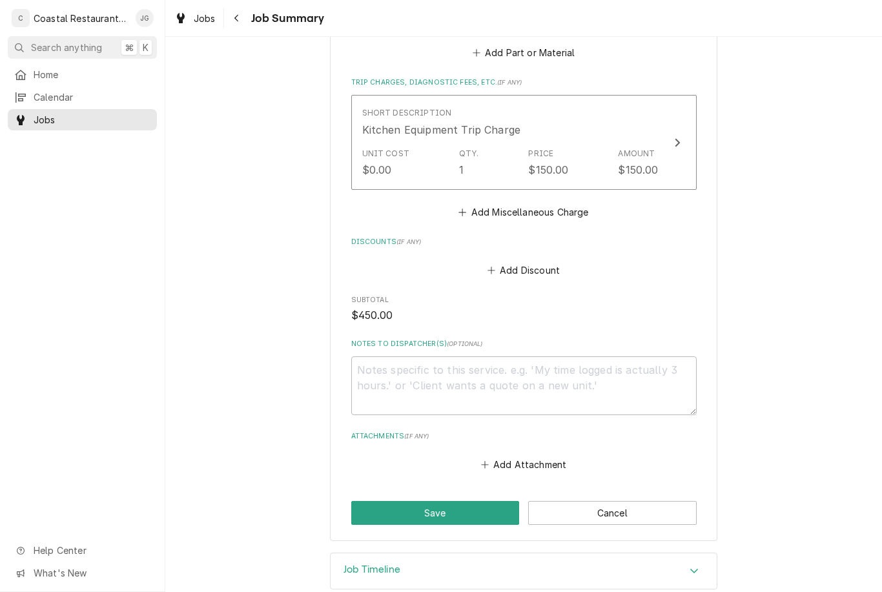
scroll to position [633, 0]
click at [460, 502] on button "Save" at bounding box center [435, 514] width 169 height 24
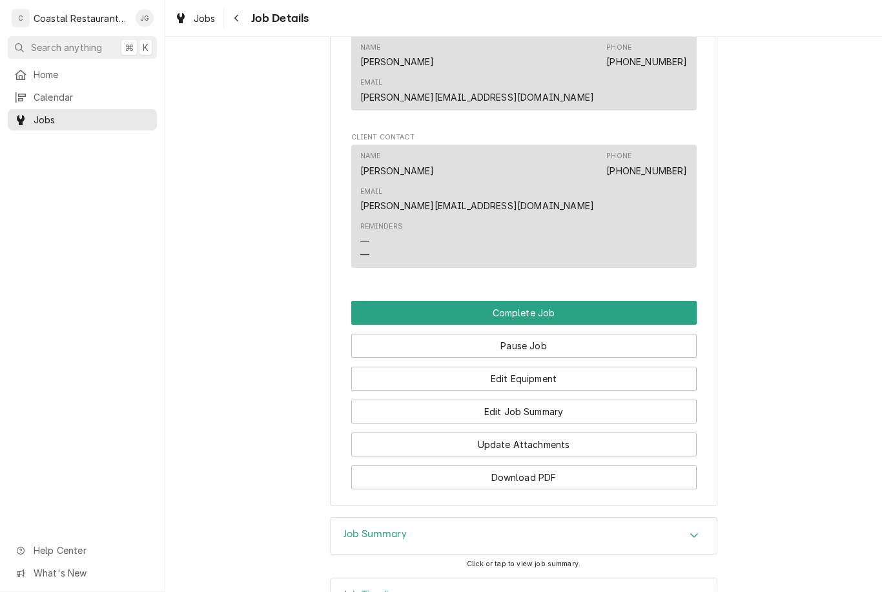
scroll to position [1104, 0]
click at [587, 302] on button "Complete Job" at bounding box center [523, 314] width 345 height 24
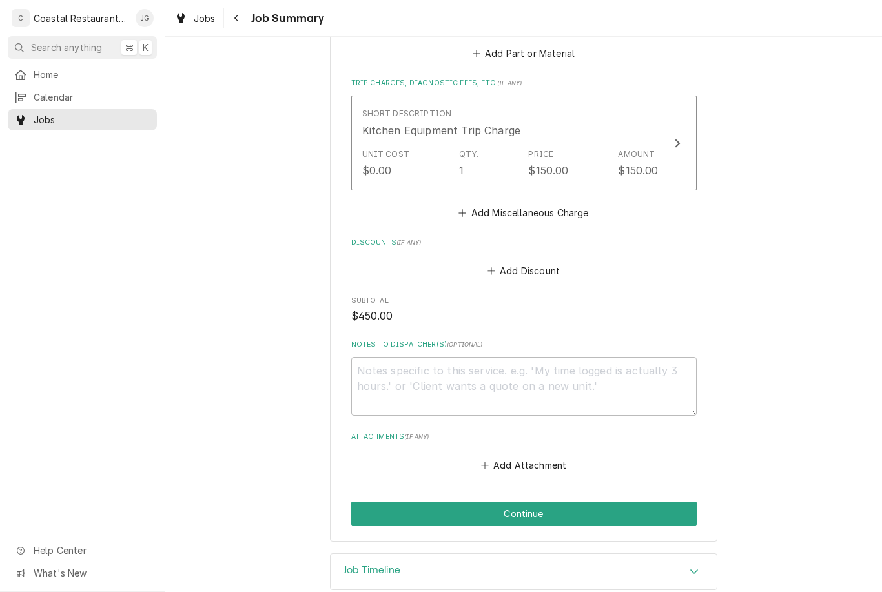
scroll to position [633, 0]
click at [532, 502] on button "Continue" at bounding box center [523, 514] width 345 height 24
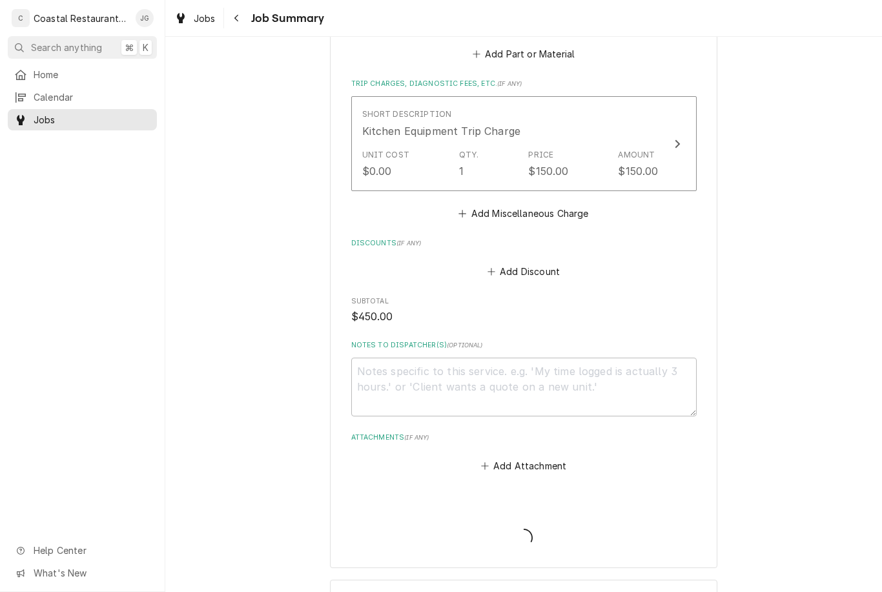
type textarea "x"
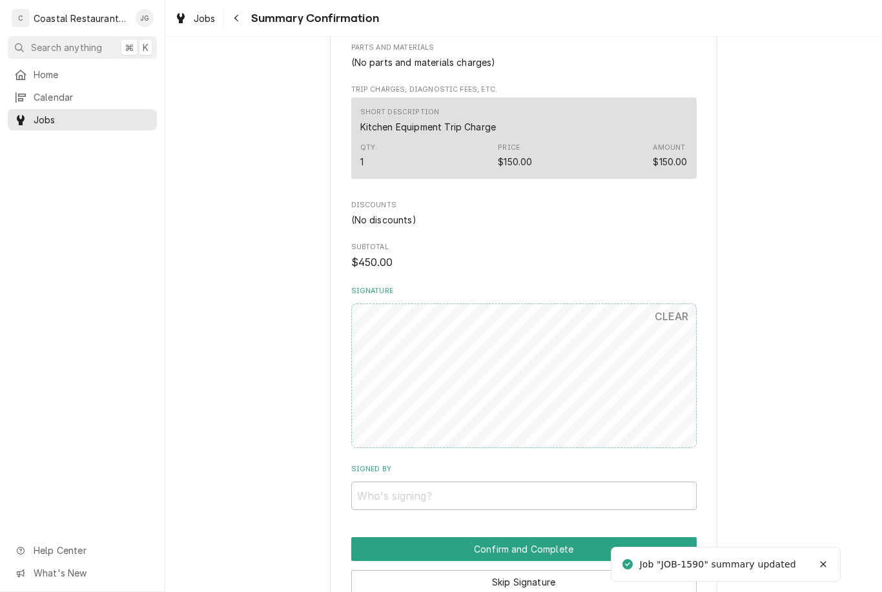
scroll to position [536, 0]
click at [469, 481] on input "Signed By" at bounding box center [523, 495] width 345 height 28
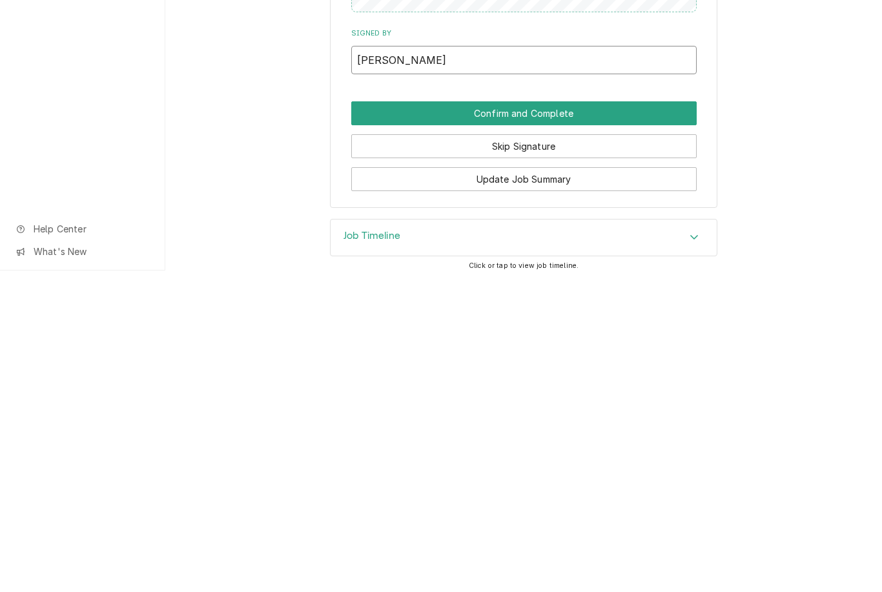
scroll to position [649, 0]
type input "Ian"
click at [520, 424] on button "Confirm and Complete" at bounding box center [523, 436] width 345 height 24
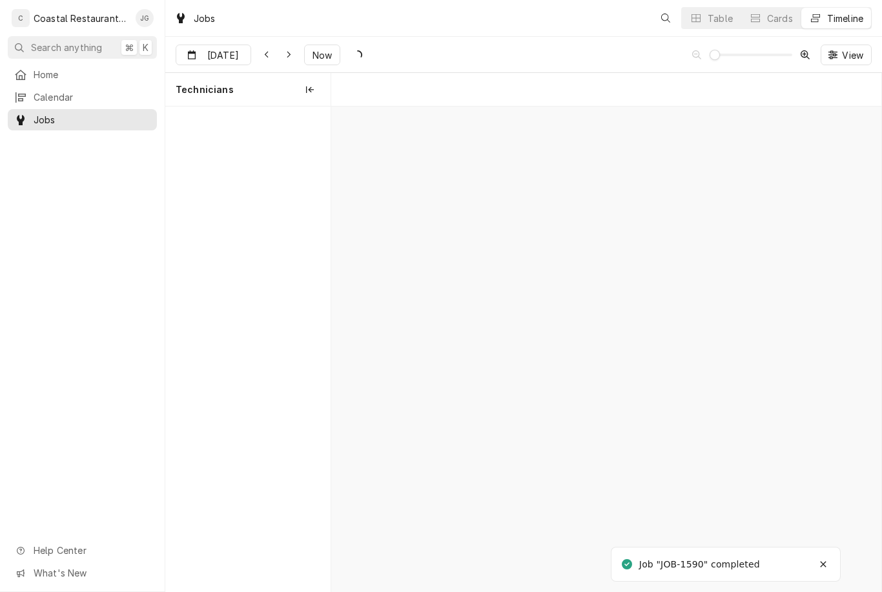
scroll to position [0, 10893]
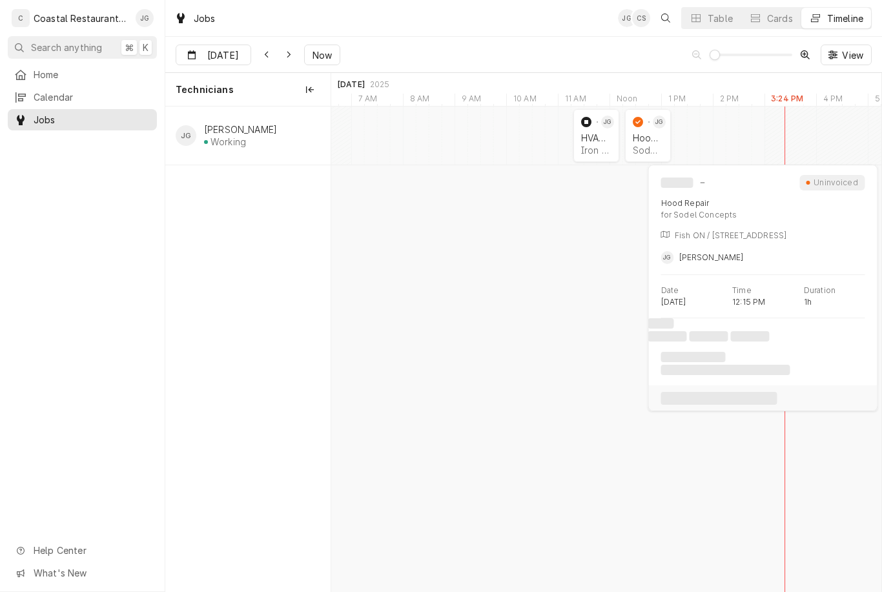
click at [668, 140] on div "JOB-1590 [PERSON_NAME] Repair Sodel Concepts | [GEOGRAPHIC_DATA], 19958" at bounding box center [648, 135] width 46 height 53
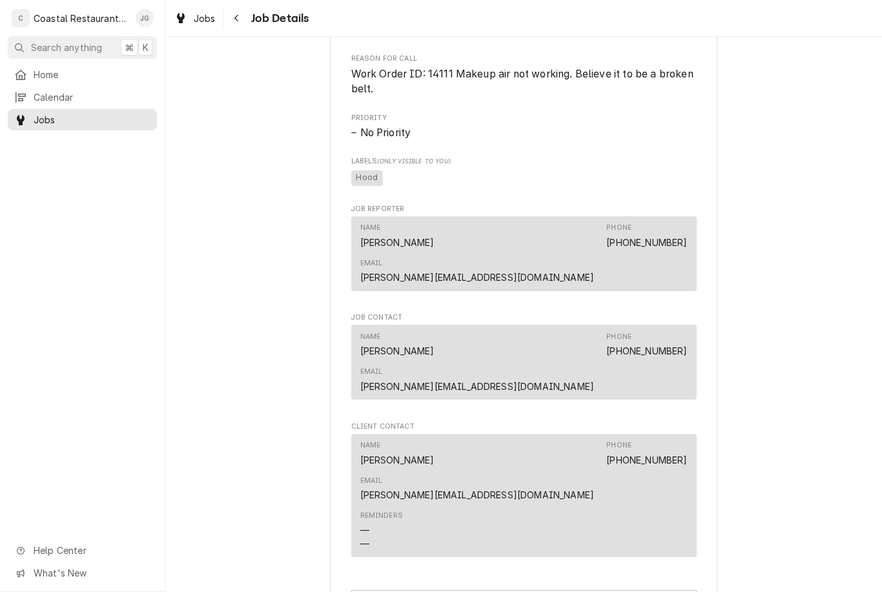
scroll to position [707, 0]
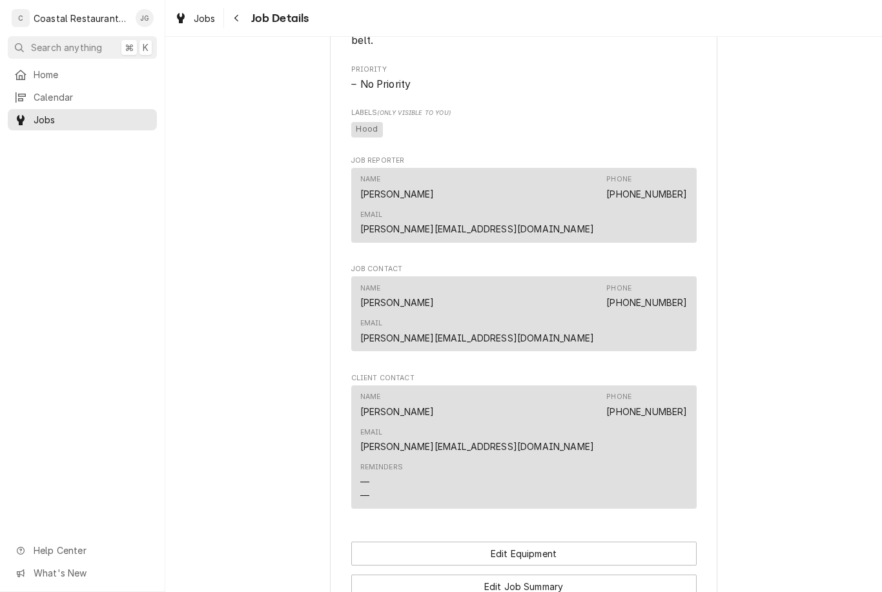
click at [559, 575] on button "Edit Job Summary" at bounding box center [523, 587] width 345 height 24
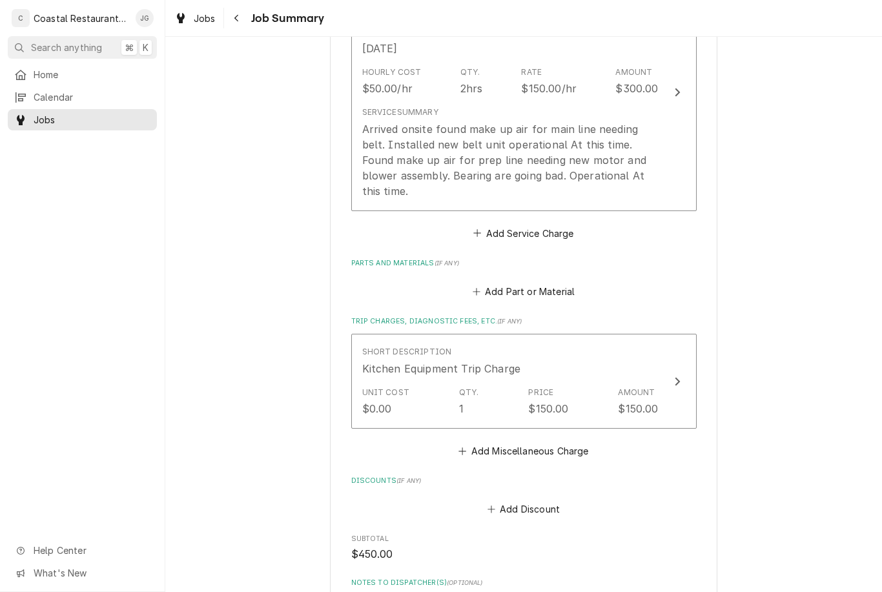
scroll to position [396, 0]
click at [507, 380] on div "Unit Cost $0.00 Qty. 1 Price $150.00 Amount $150.00" at bounding box center [510, 400] width 296 height 40
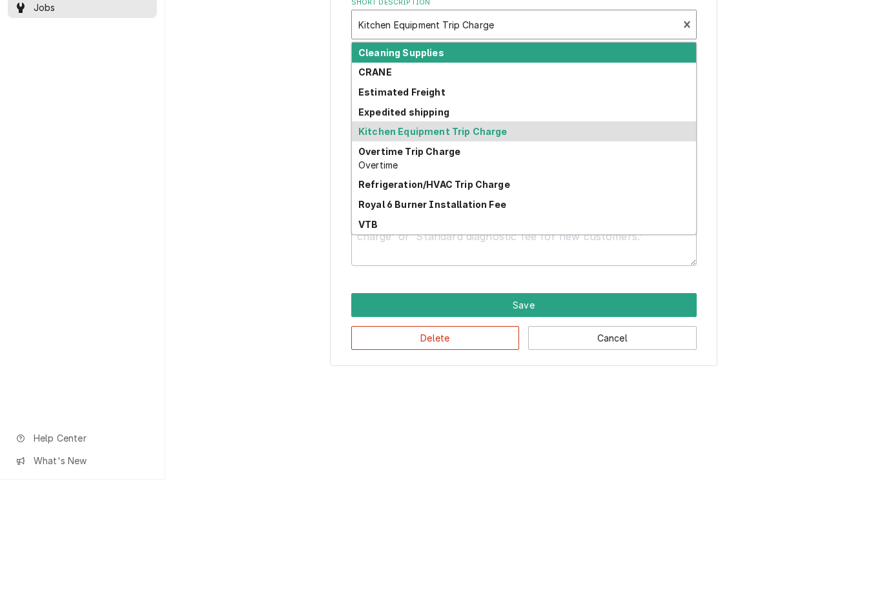
click at [475, 287] on div "Refrigeration/HVAC Trip Charge" at bounding box center [524, 297] width 344 height 20
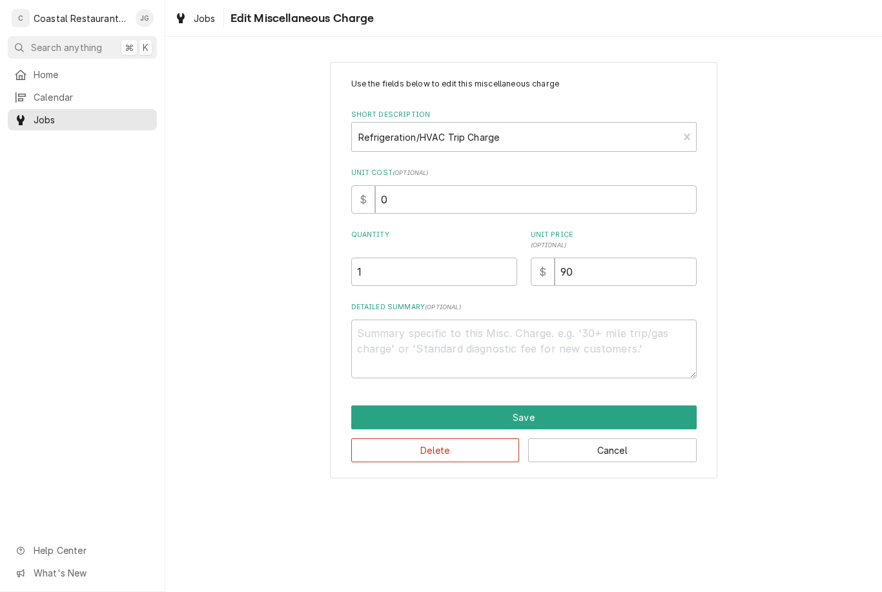
click at [488, 413] on button "Save" at bounding box center [523, 418] width 345 height 24
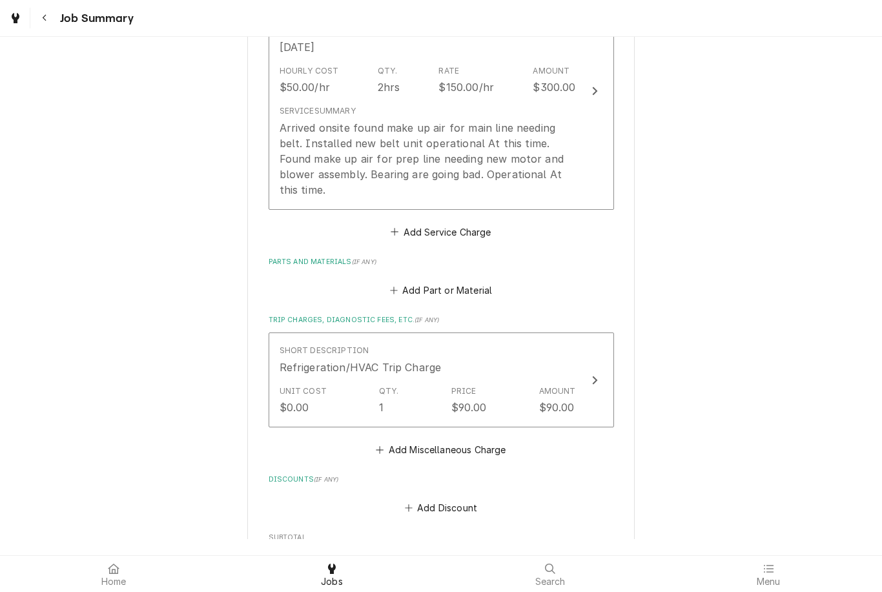
type textarea "x"
